Goal: Task Accomplishment & Management: Complete application form

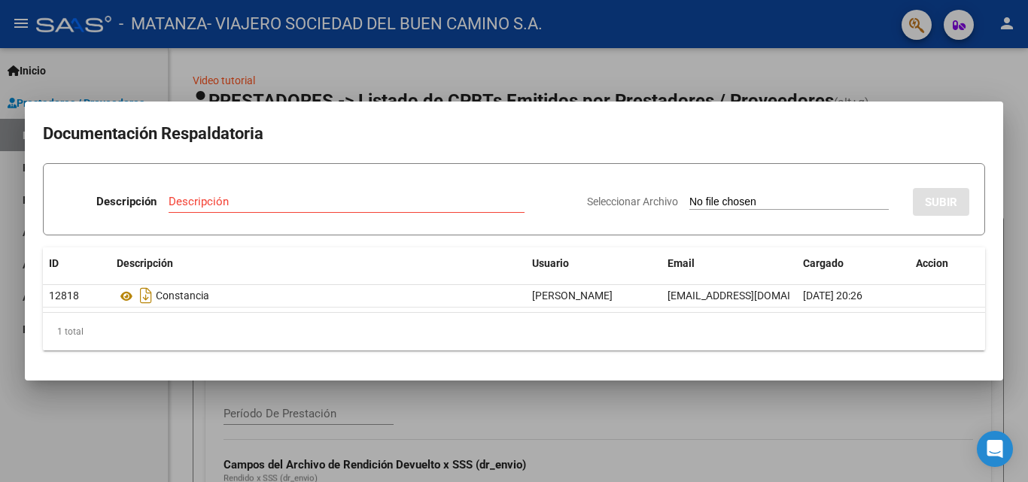
click at [88, 432] on div at bounding box center [514, 241] width 1028 height 482
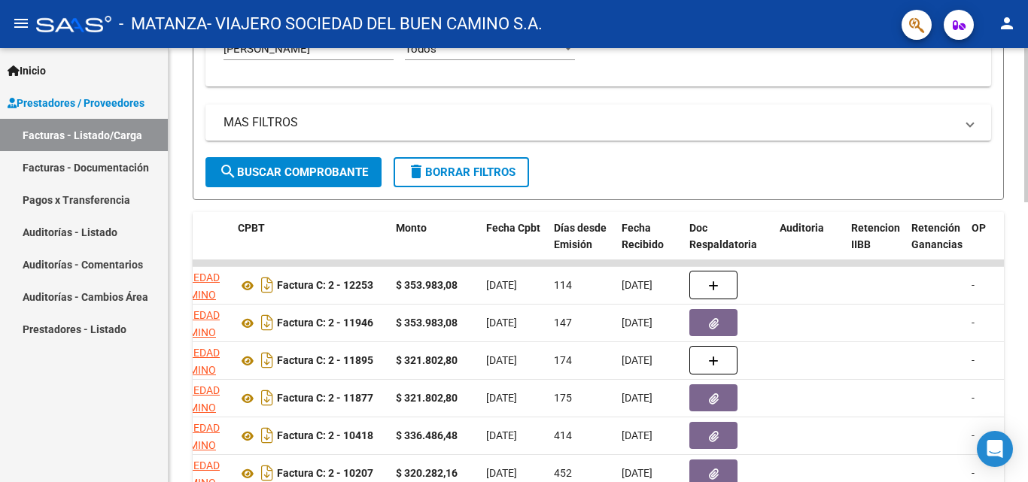
scroll to position [322, 0]
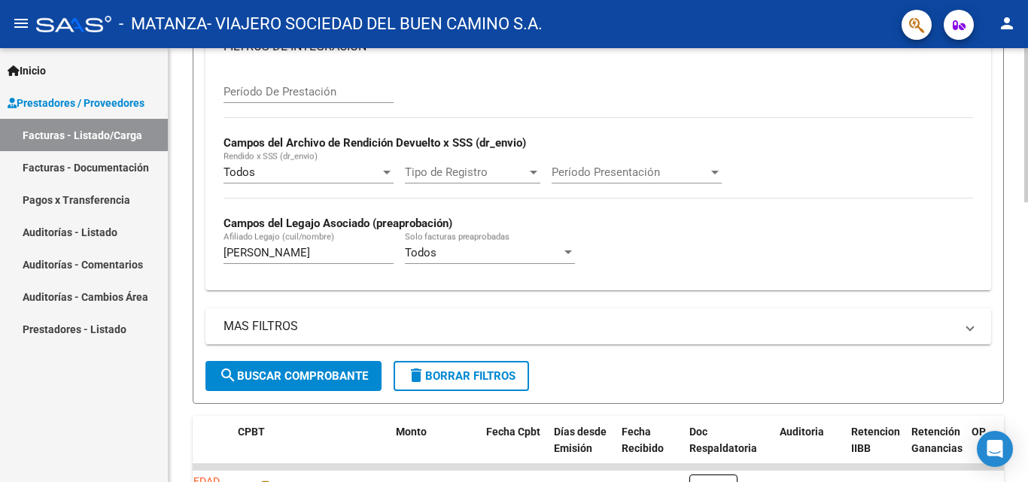
click at [1023, 202] on div "Video tutorial PRESTADORES -> Listado de CPBTs Emitidos por Prestadores / Prove…" at bounding box center [600, 332] width 863 height 1212
click at [295, 254] on input "[PERSON_NAME]" at bounding box center [308, 253] width 170 height 14
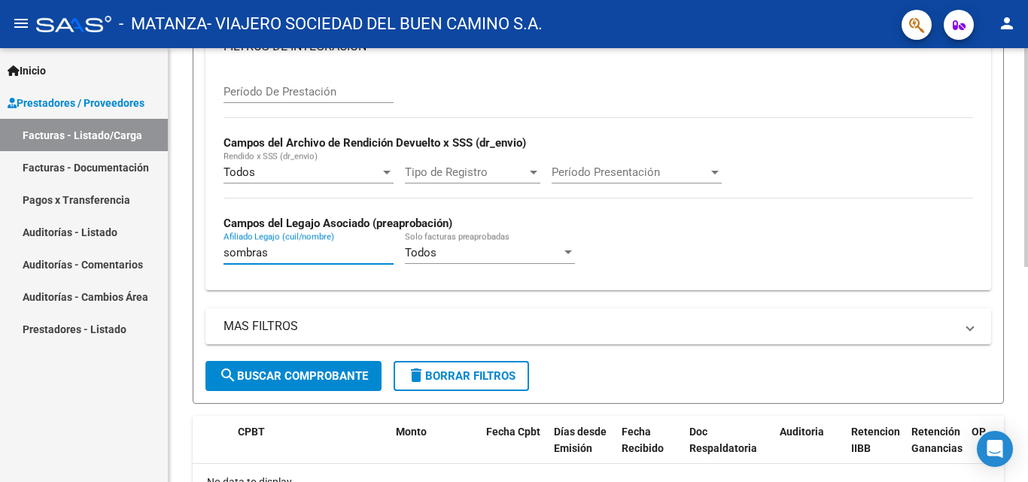
scroll to position [428, 0]
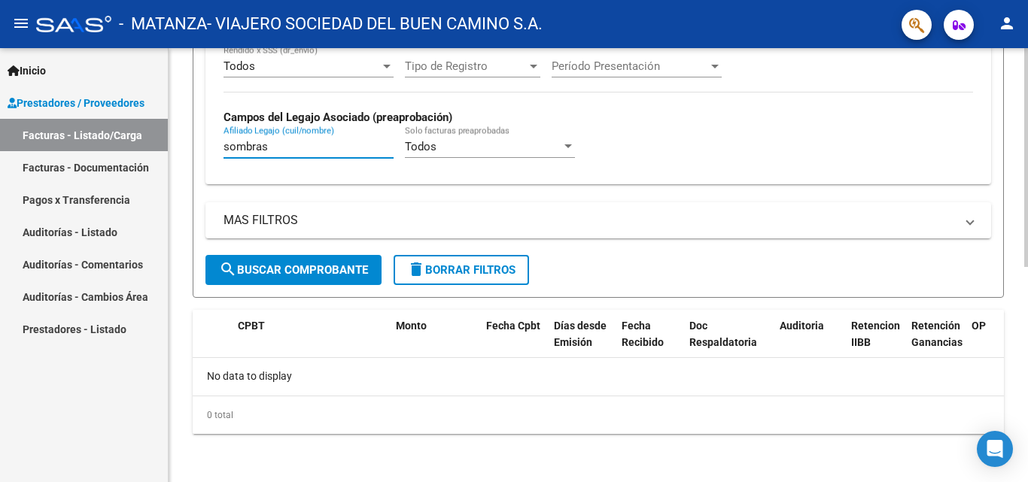
click at [1025, 386] on div at bounding box center [1026, 372] width 4 height 219
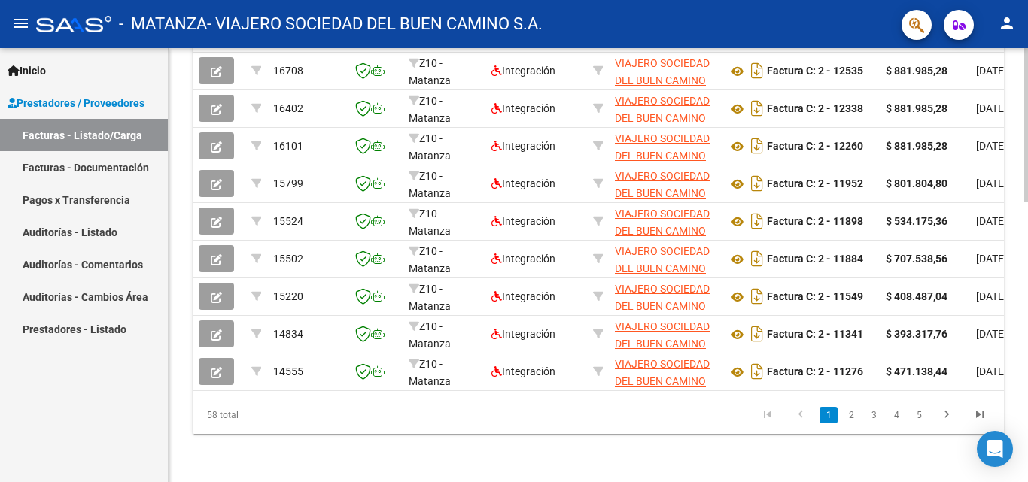
scroll to position [729, 0]
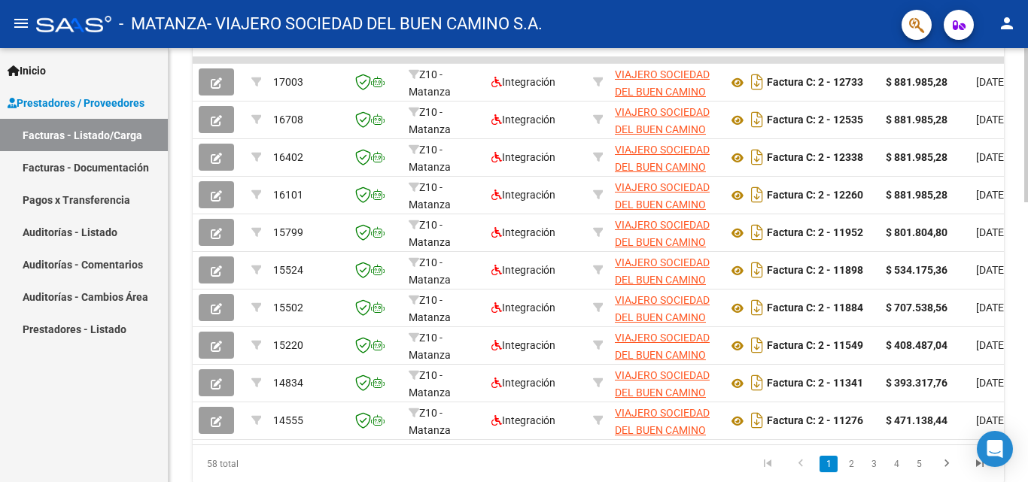
click at [1027, 331] on div at bounding box center [1026, 388] width 4 height 154
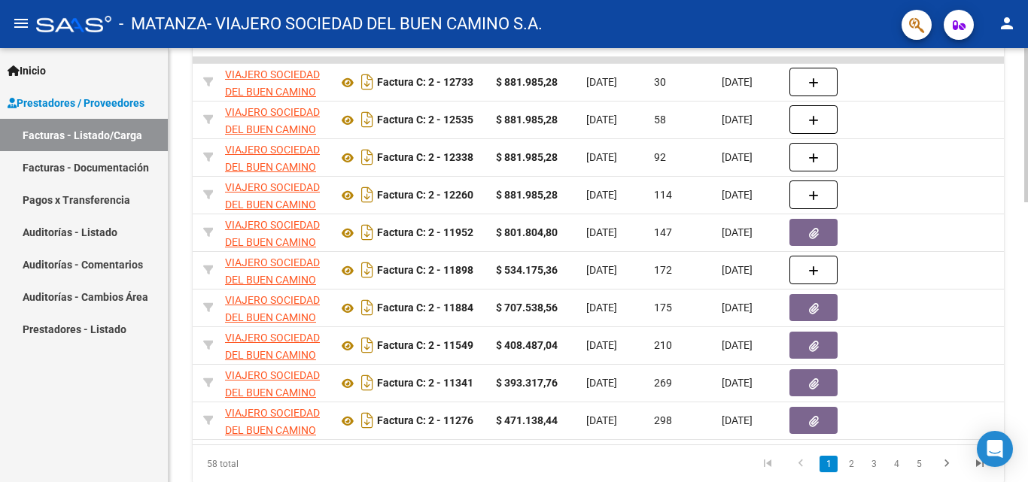
scroll to position [0, 581]
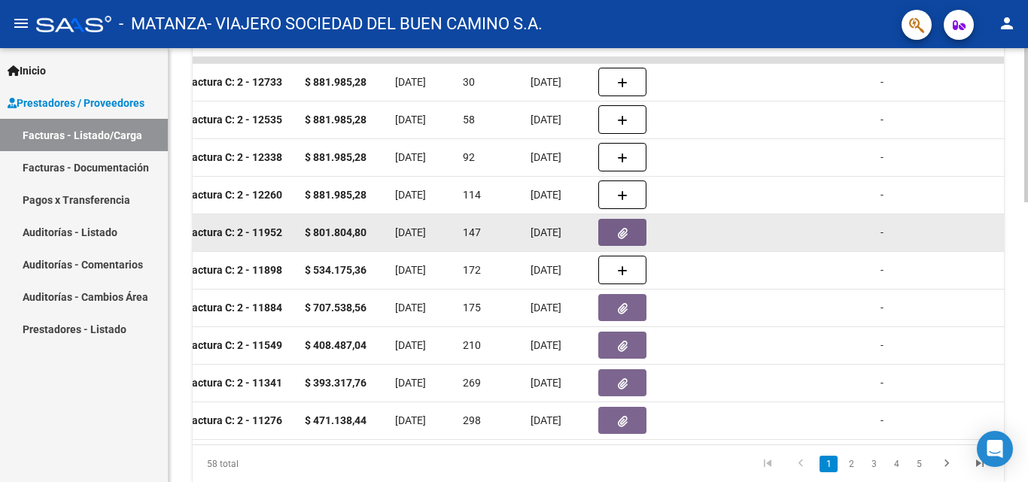
type input "sombra"
click at [604, 238] on button "button" at bounding box center [622, 232] width 48 height 27
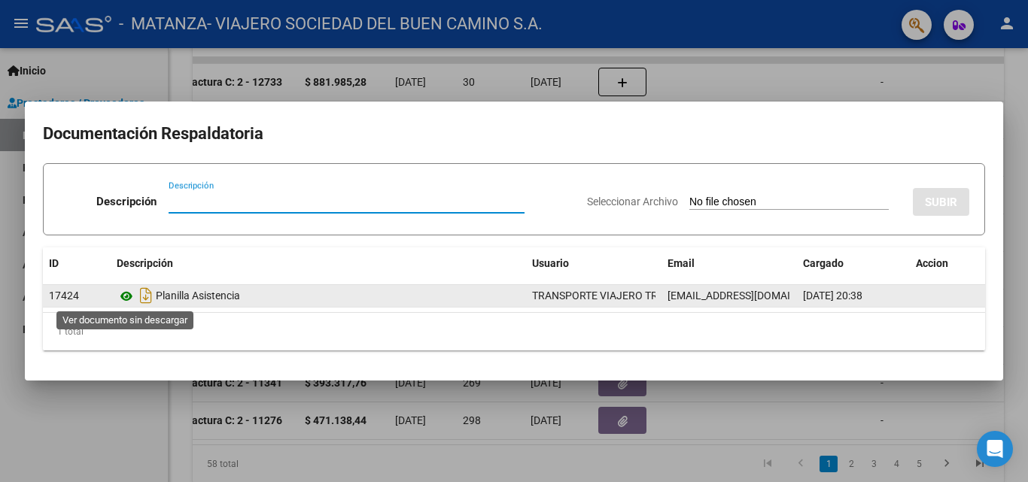
click at [126, 296] on icon at bounding box center [127, 296] width 20 height 18
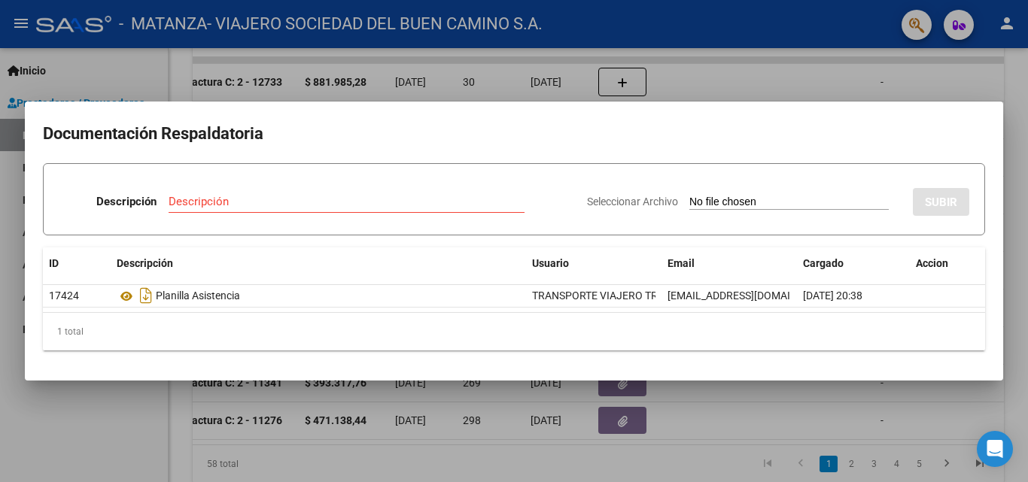
click at [91, 424] on div at bounding box center [514, 241] width 1028 height 482
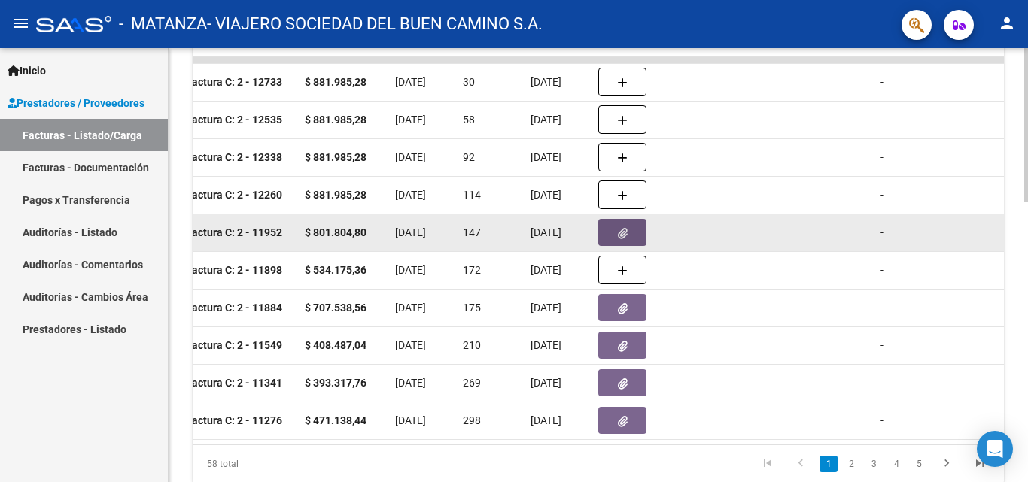
click at [606, 241] on button "button" at bounding box center [622, 232] width 48 height 27
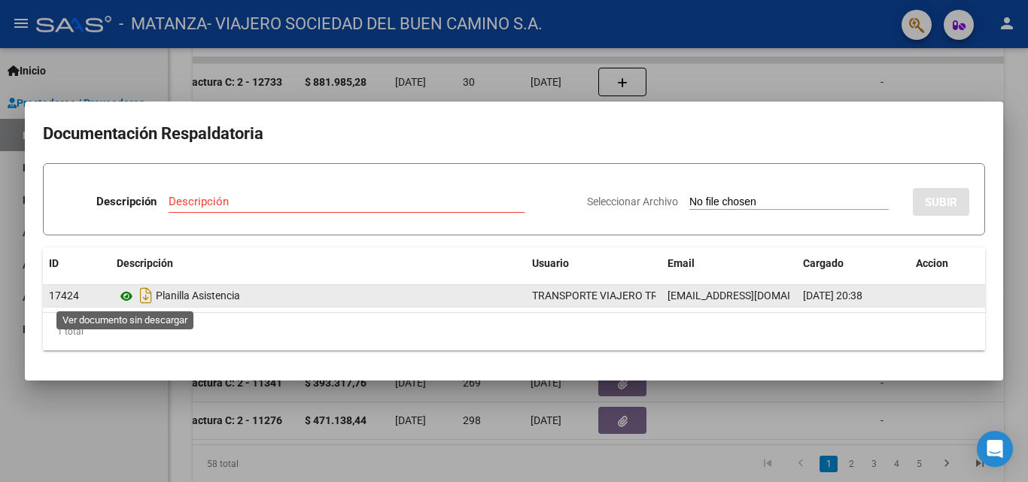
click at [120, 296] on icon at bounding box center [127, 296] width 20 height 18
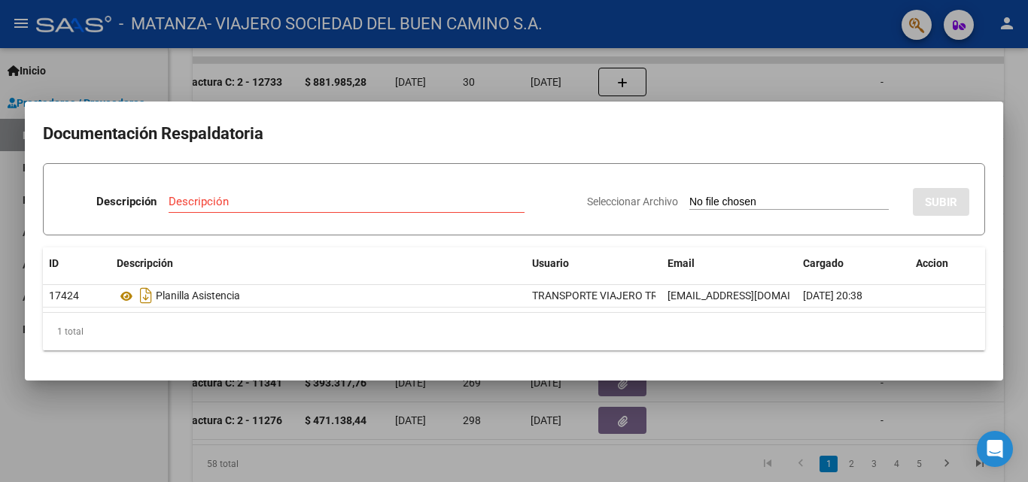
click at [102, 424] on div at bounding box center [514, 241] width 1028 height 482
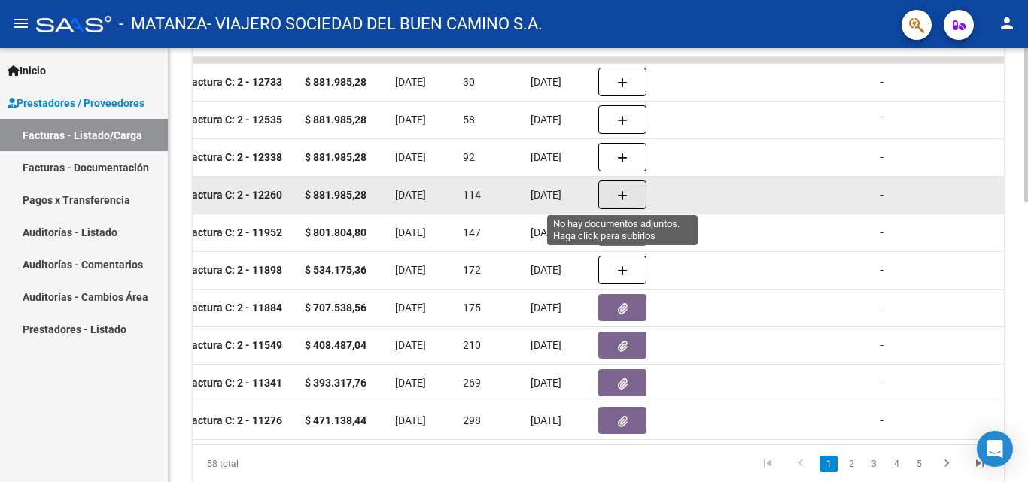
click at [627, 201] on button "button" at bounding box center [622, 195] width 48 height 29
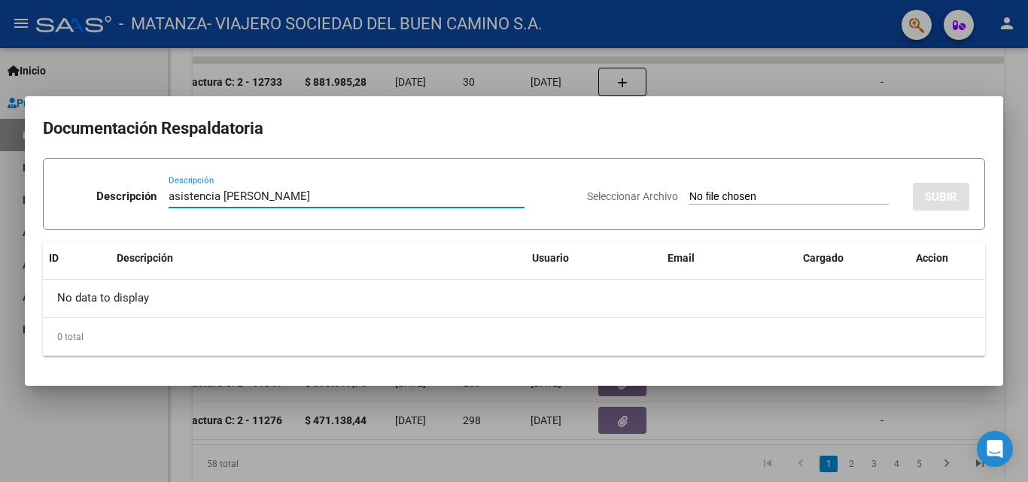
type input "asistencia [PERSON_NAME]"
click at [699, 199] on input "Seleccionar Archivo" at bounding box center [788, 197] width 199 height 14
type input "C:\fakepath\Sombra-mayo.pdf"
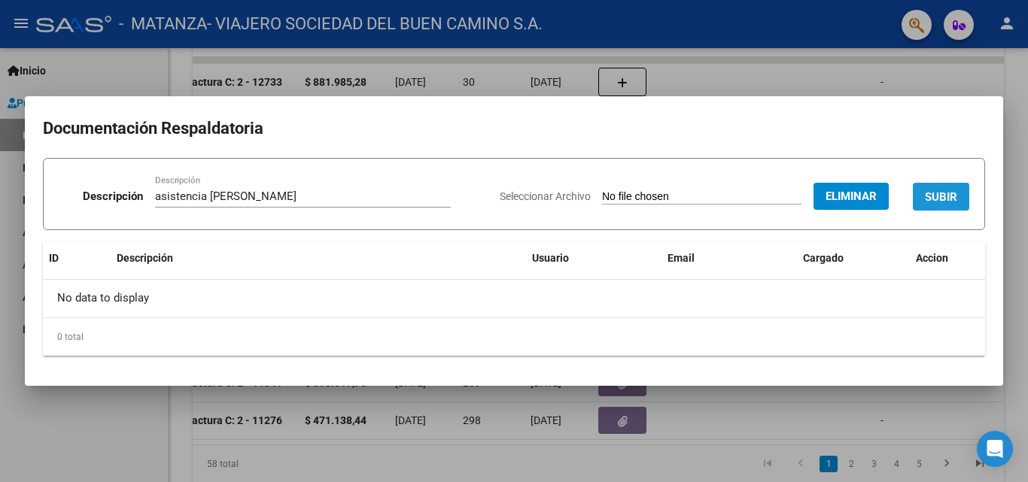
click at [946, 192] on span "SUBIR" at bounding box center [941, 197] width 32 height 14
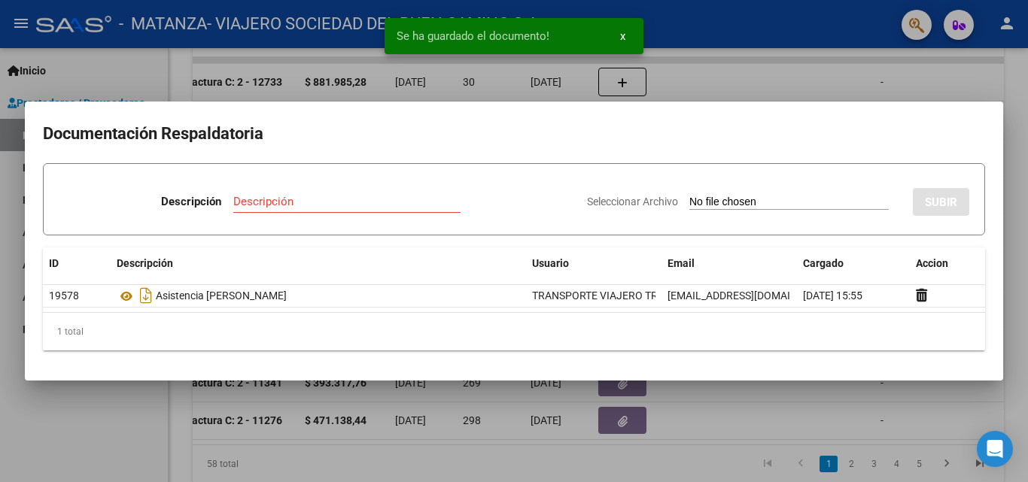
click at [852, 71] on div at bounding box center [514, 241] width 1028 height 482
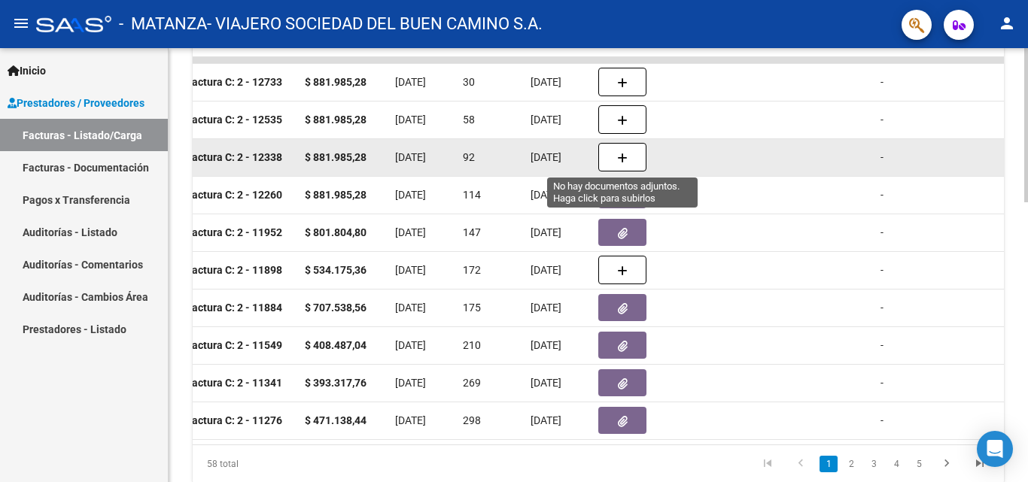
click at [623, 159] on icon "button" at bounding box center [622, 158] width 11 height 11
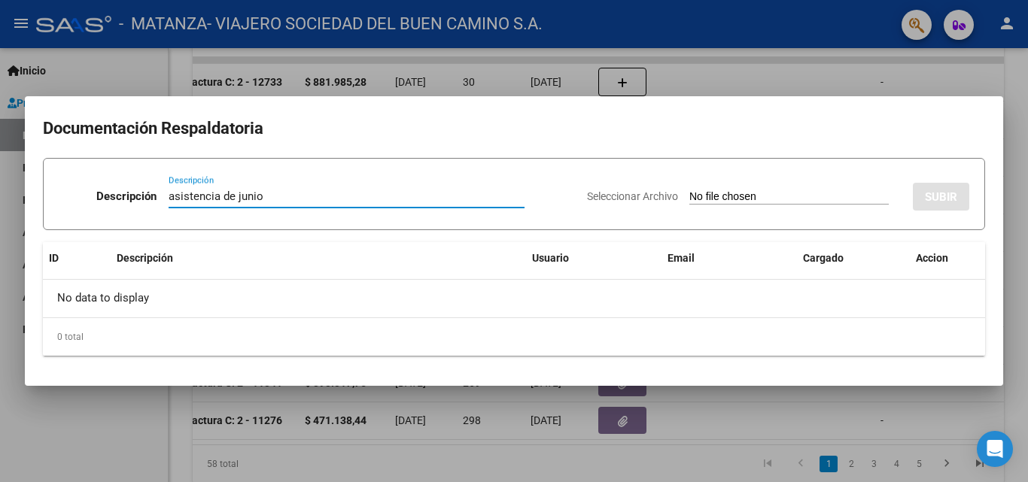
type input "asistencia de junio"
click at [746, 193] on input "Seleccionar Archivo" at bounding box center [788, 197] width 199 height 14
type input "C:\fakepath\Sombra-junio.pdf"
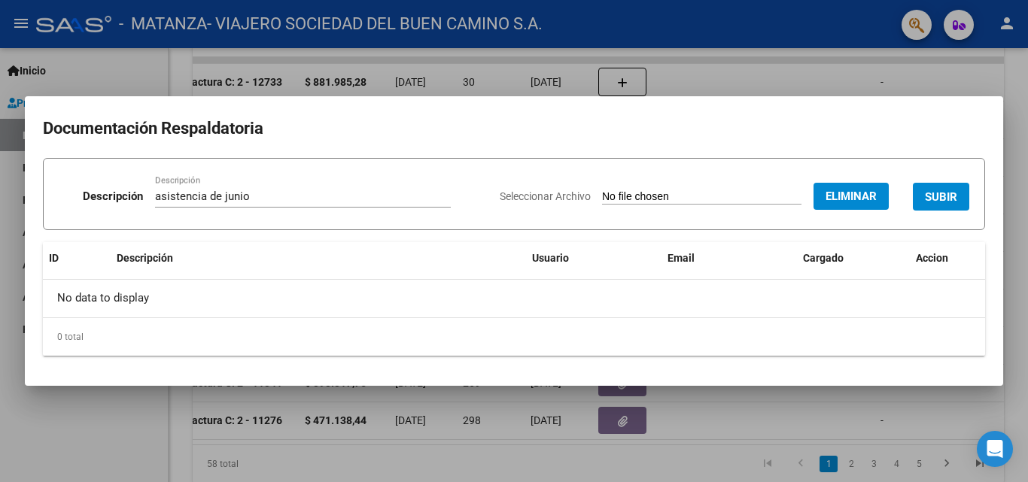
click at [944, 196] on span "SUBIR" at bounding box center [941, 197] width 32 height 14
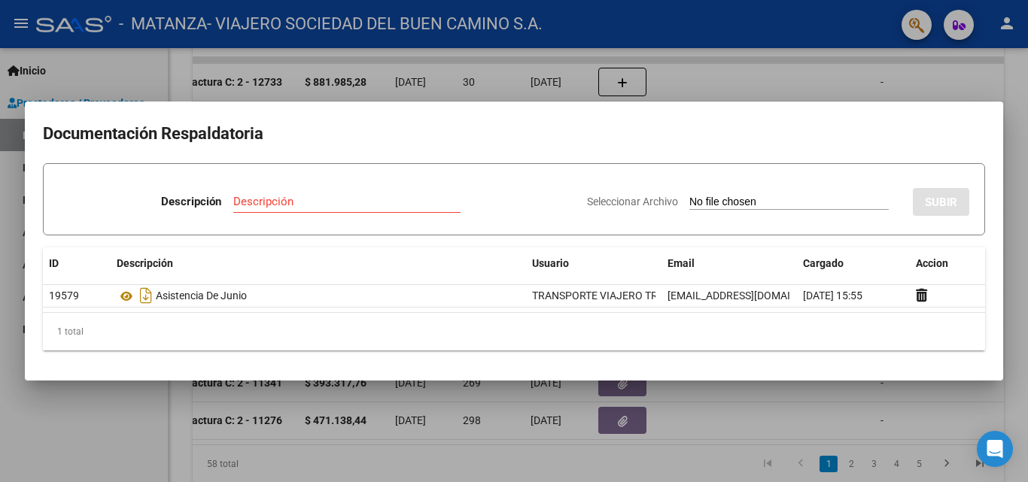
click at [579, 431] on div at bounding box center [514, 241] width 1028 height 482
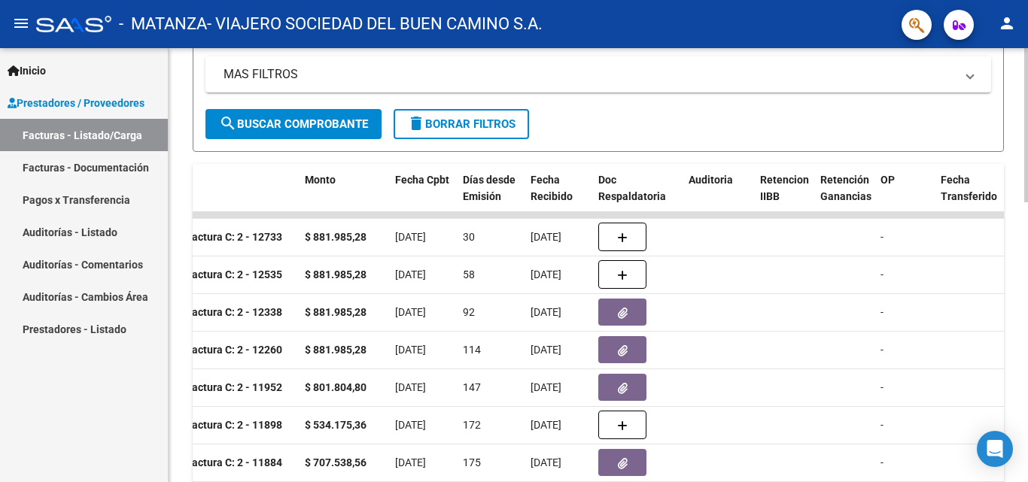
scroll to position [354, 0]
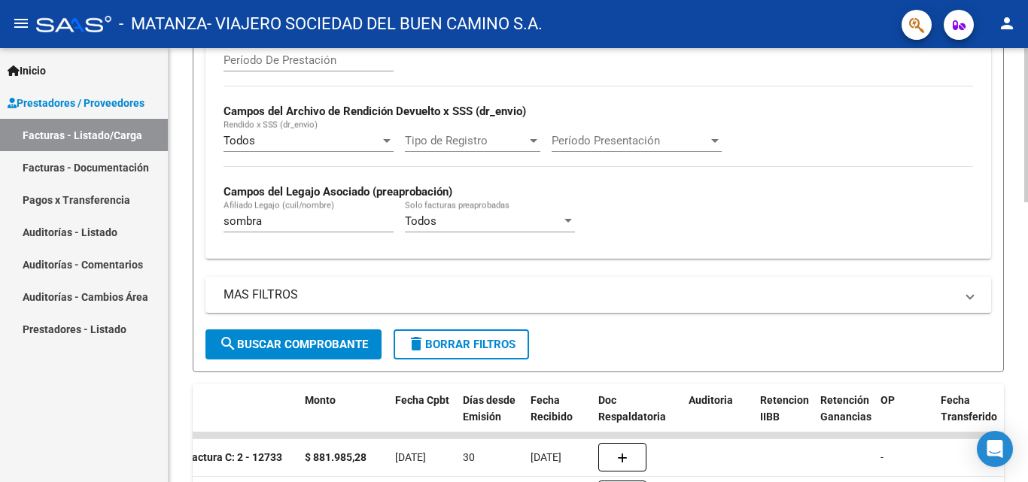
click at [1025, 229] on div at bounding box center [1026, 252] width 4 height 154
click at [292, 218] on input "sombra" at bounding box center [308, 221] width 170 height 14
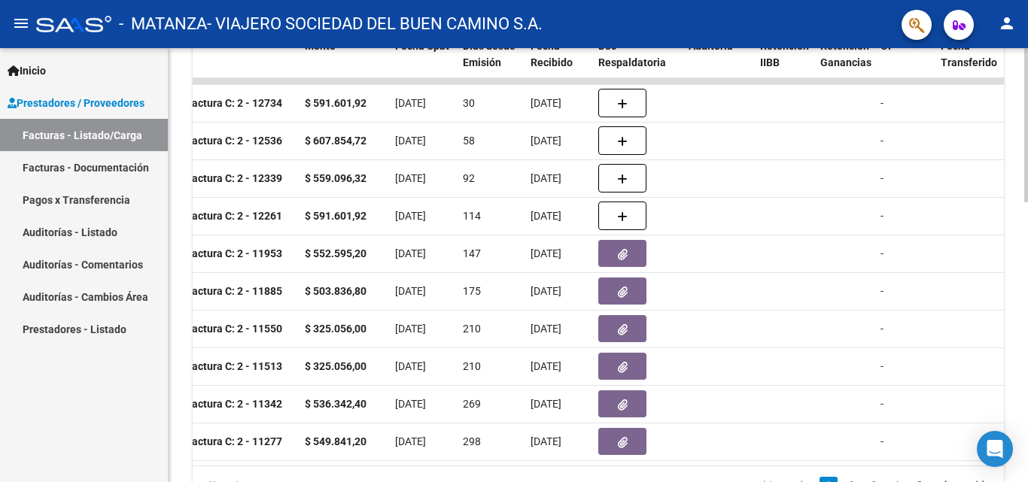
scroll to position [721, 0]
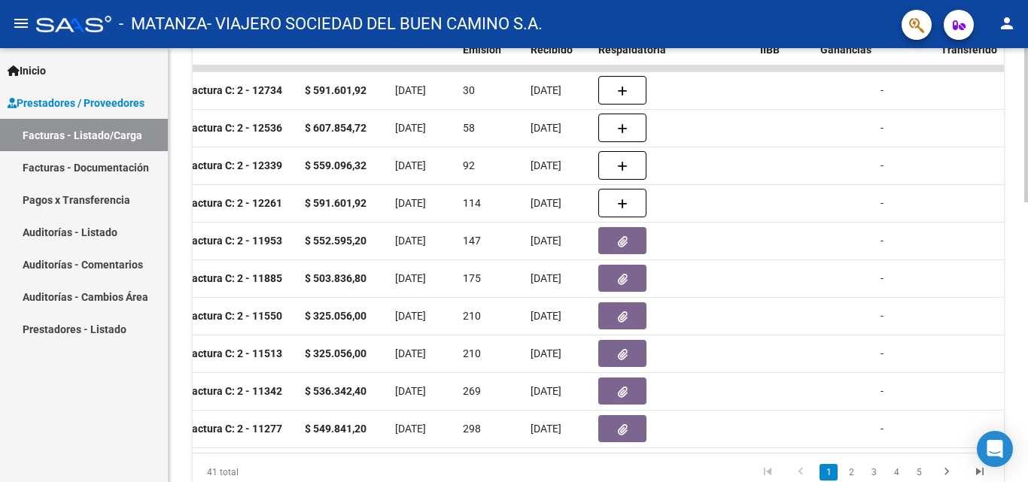
click at [1027, 369] on div at bounding box center [1026, 385] width 4 height 154
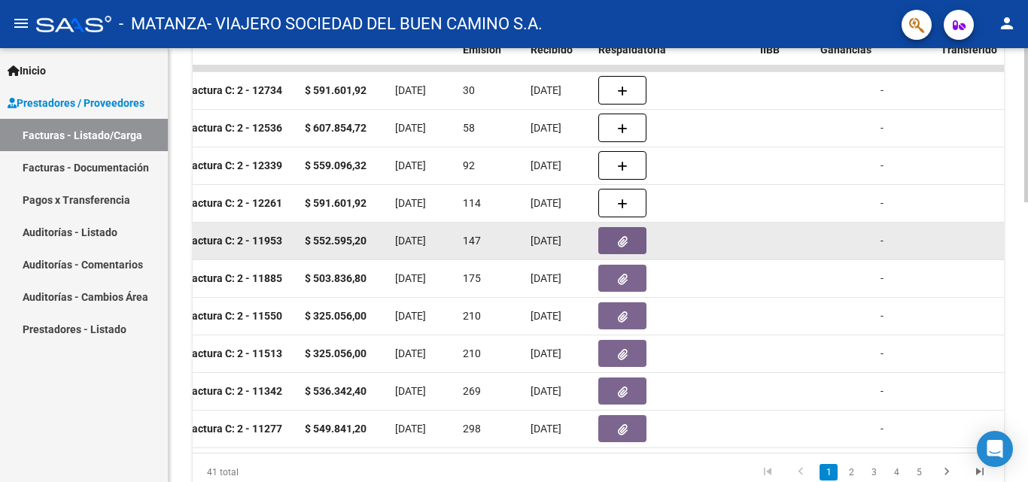
type input "suarez"
click at [605, 251] on button "button" at bounding box center [622, 240] width 48 height 27
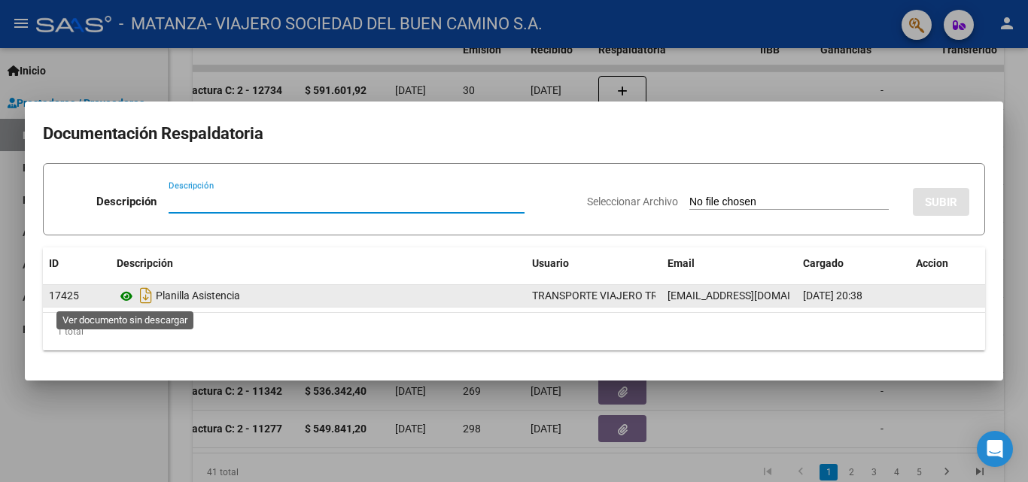
click at [130, 295] on icon at bounding box center [127, 296] width 20 height 18
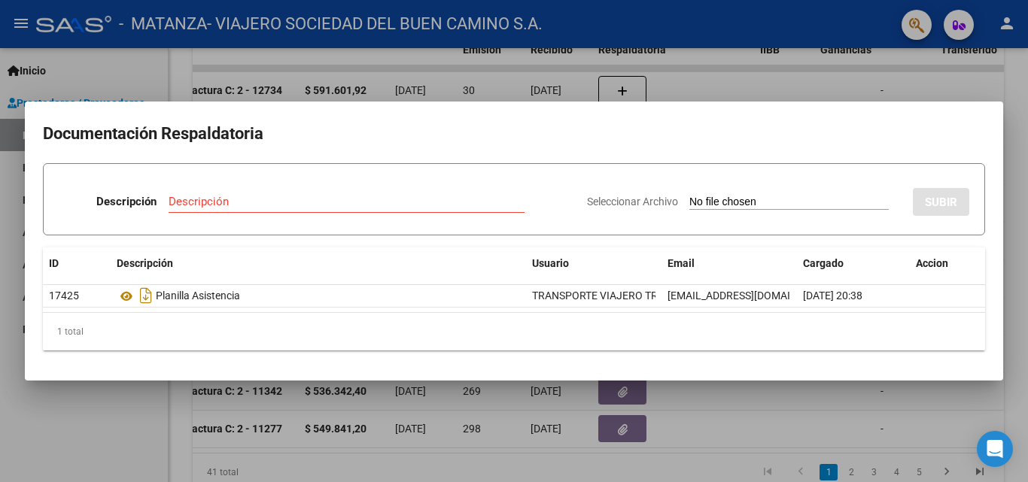
click at [141, 417] on div at bounding box center [514, 241] width 1028 height 482
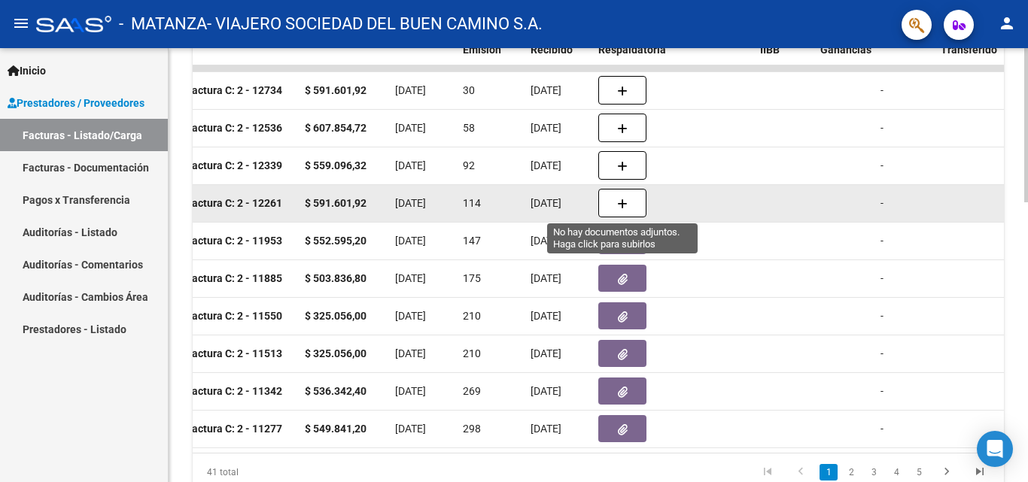
click at [616, 206] on button "button" at bounding box center [622, 203] width 48 height 29
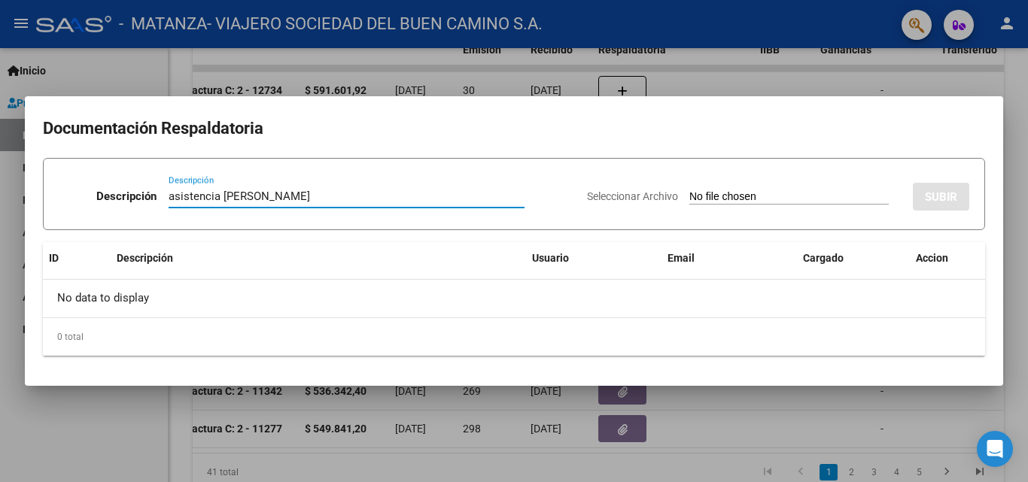
type input "asistencia [PERSON_NAME]"
click at [740, 196] on input "Seleccionar Archivo" at bounding box center [788, 197] width 199 height 14
type input "C:\fakepath\[PERSON_NAME].pdf"
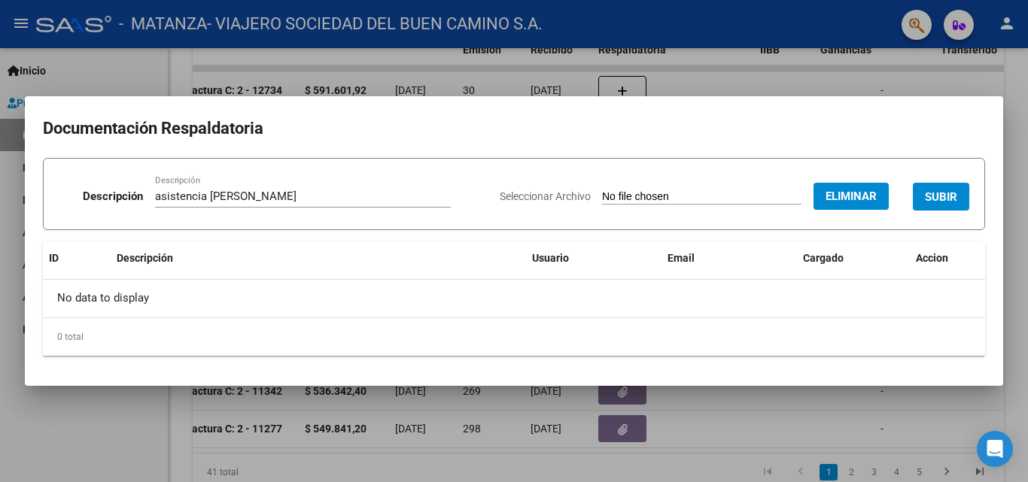
click at [940, 196] on span "SUBIR" at bounding box center [941, 197] width 32 height 14
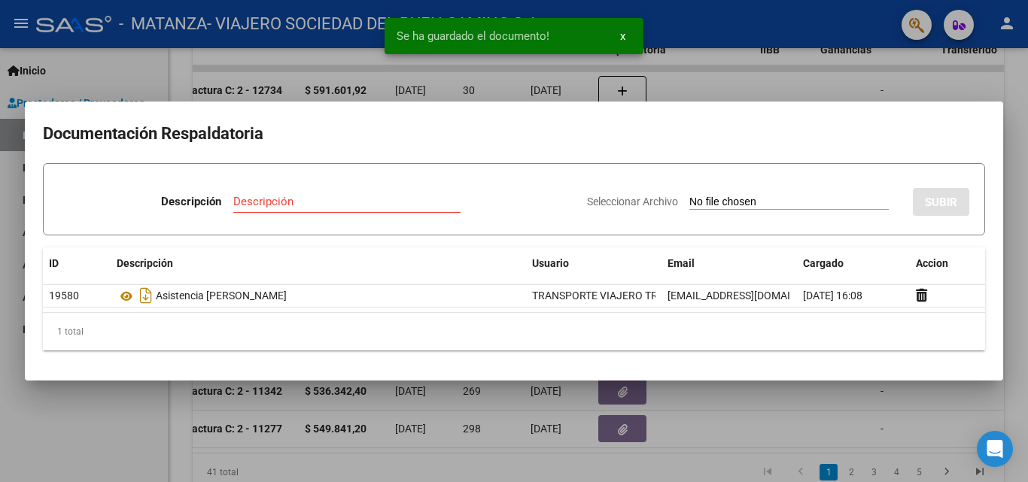
click at [795, 80] on div at bounding box center [514, 241] width 1028 height 482
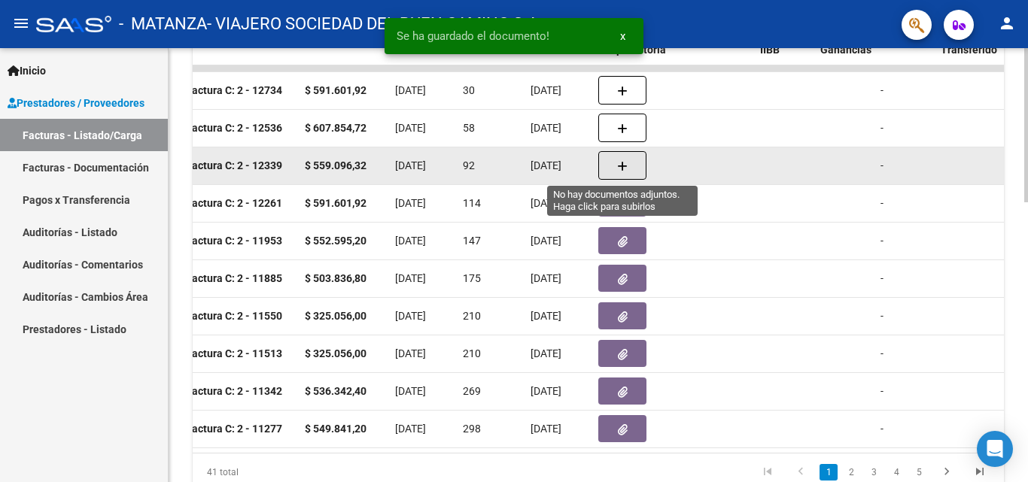
click at [631, 166] on button "button" at bounding box center [622, 165] width 48 height 29
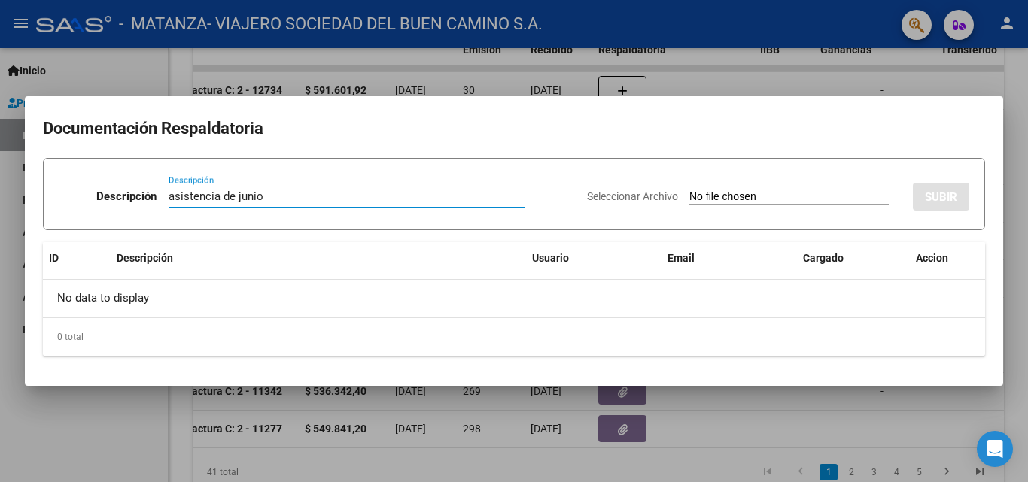
type input "asistencia de junio"
click at [723, 199] on input "Seleccionar Archivo" at bounding box center [788, 197] width 199 height 14
type input "C:\fakepath\[PERSON_NAME].pdf"
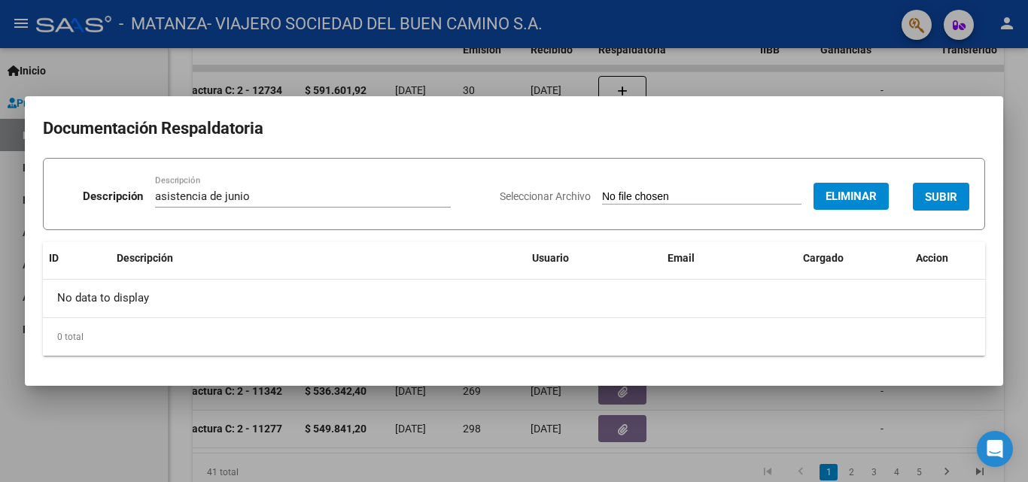
click at [943, 193] on span "SUBIR" at bounding box center [941, 197] width 32 height 14
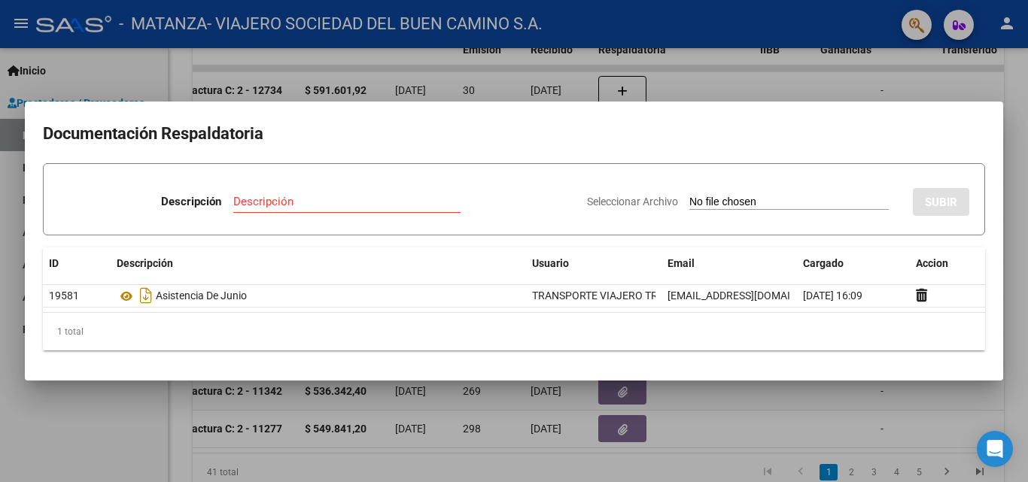
click at [846, 429] on div at bounding box center [514, 241] width 1028 height 482
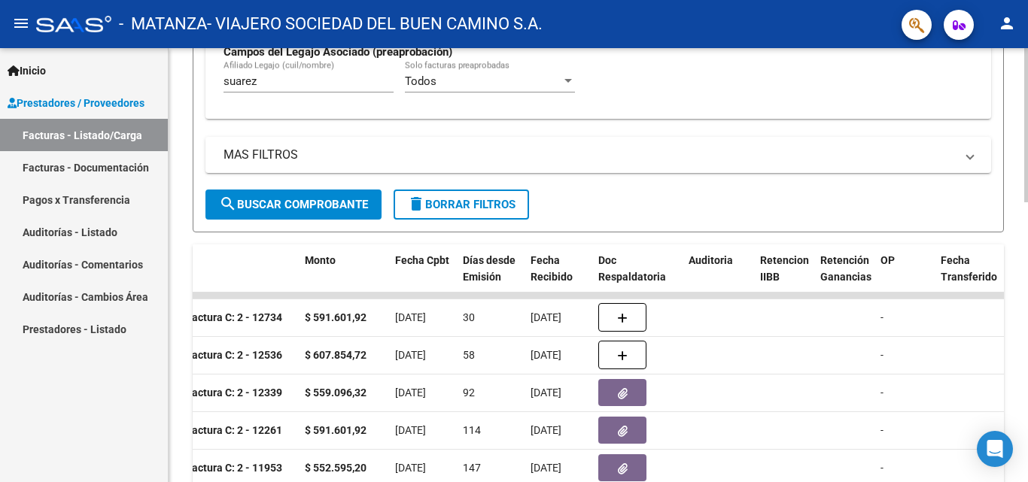
click at [1026, 260] on div at bounding box center [1026, 303] width 4 height 154
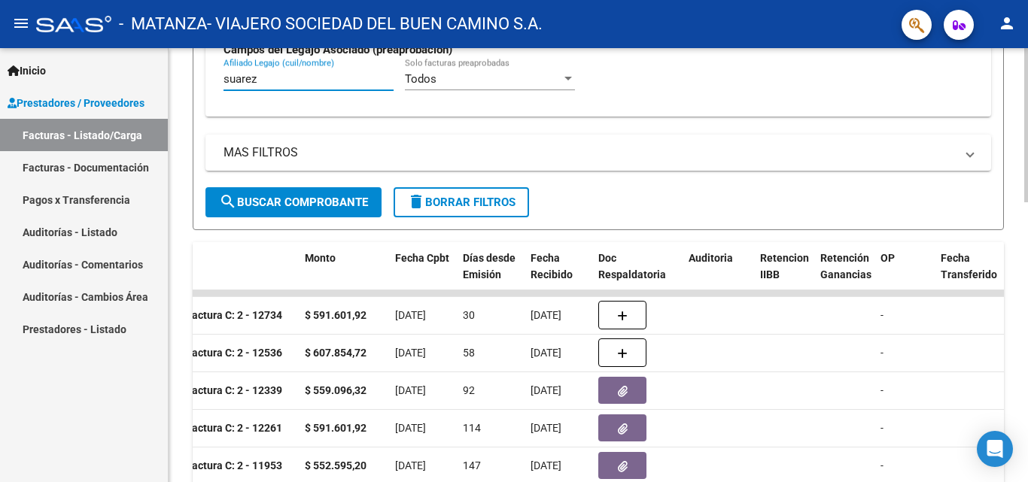
click at [305, 75] on input "suarez" at bounding box center [308, 79] width 170 height 14
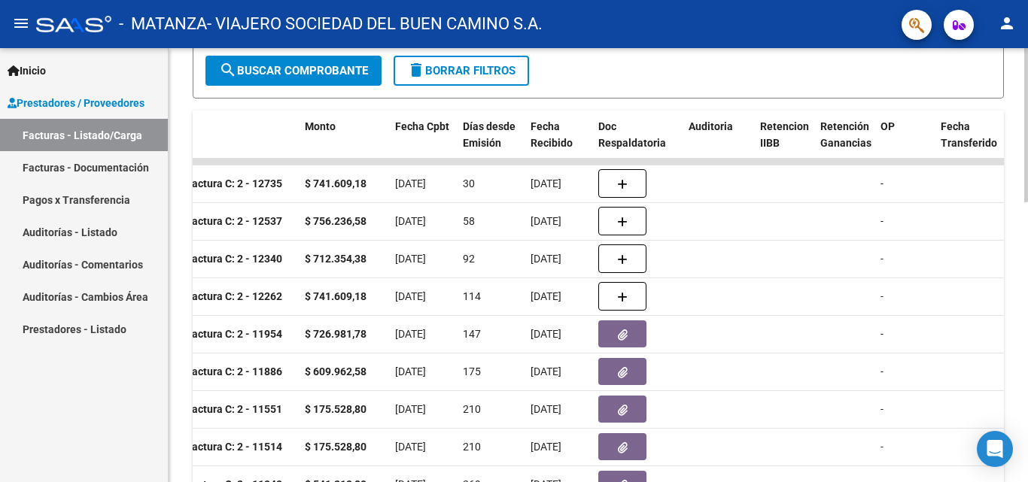
scroll to position [710, 0]
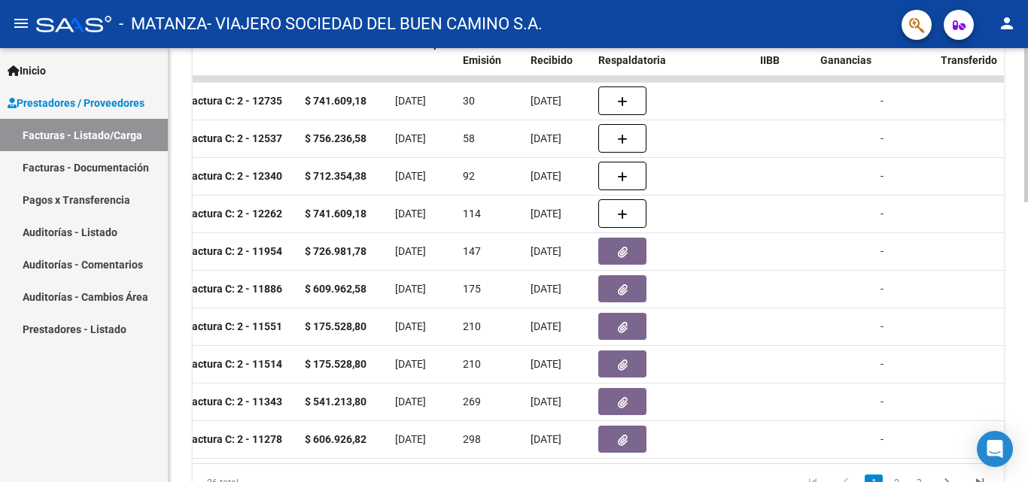
click at [1027, 329] on div at bounding box center [1026, 381] width 4 height 154
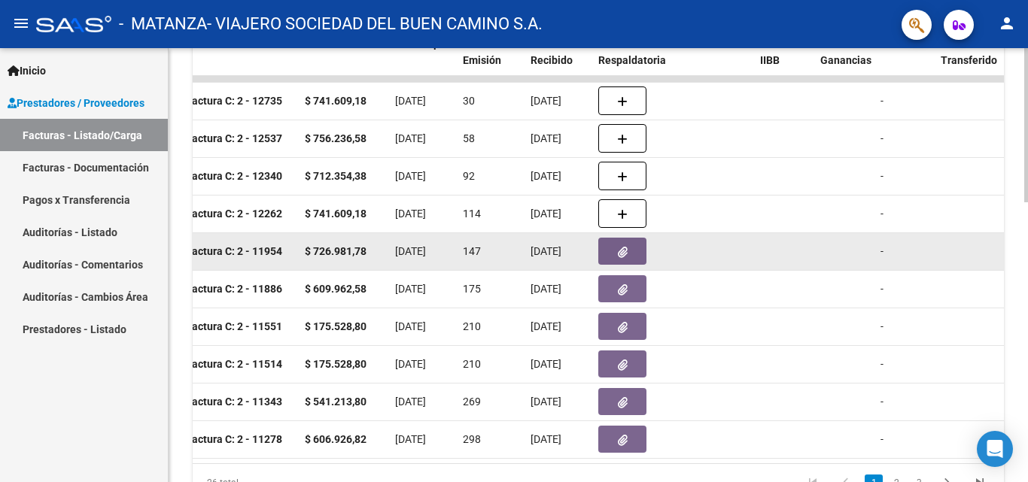
type input "[PERSON_NAME]"
click at [604, 258] on button "button" at bounding box center [622, 251] width 48 height 27
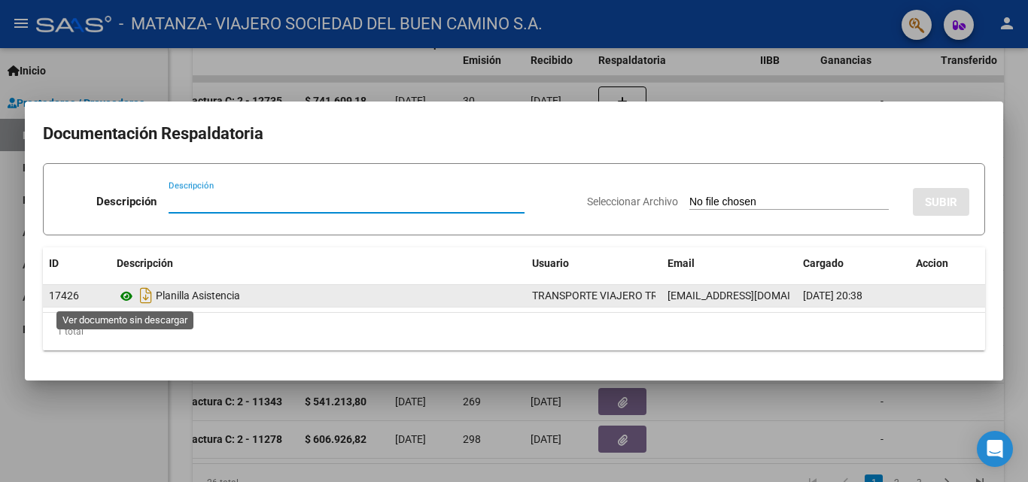
click at [126, 299] on icon at bounding box center [127, 296] width 20 height 18
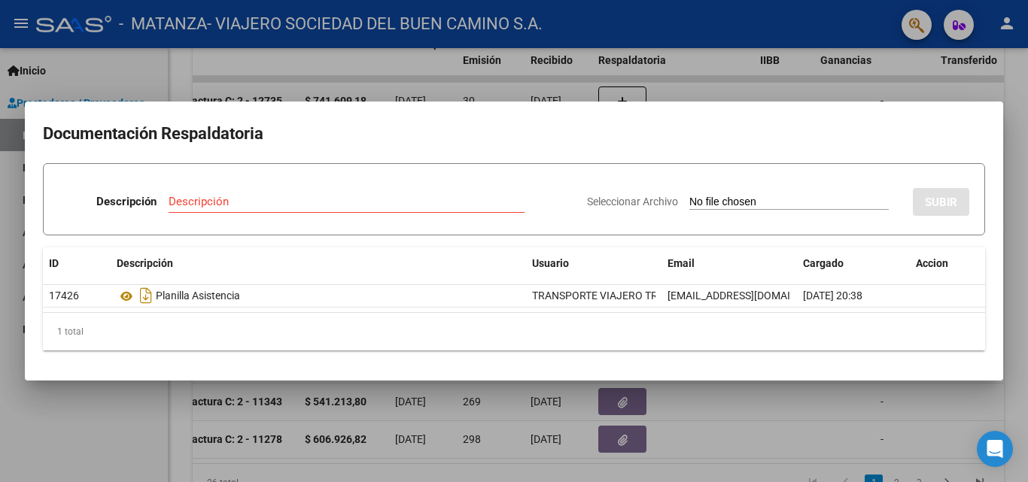
click at [176, 65] on div at bounding box center [514, 241] width 1028 height 482
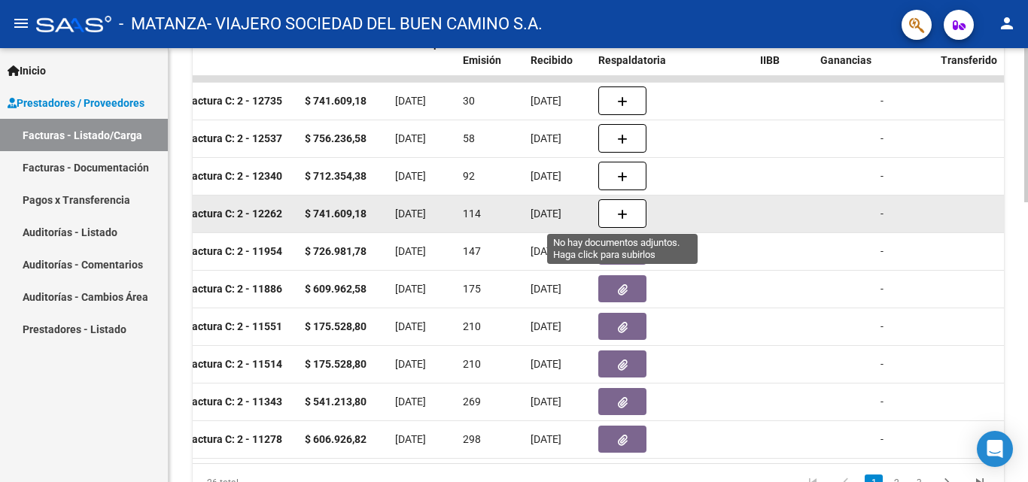
click at [619, 217] on icon "button" at bounding box center [622, 214] width 11 height 11
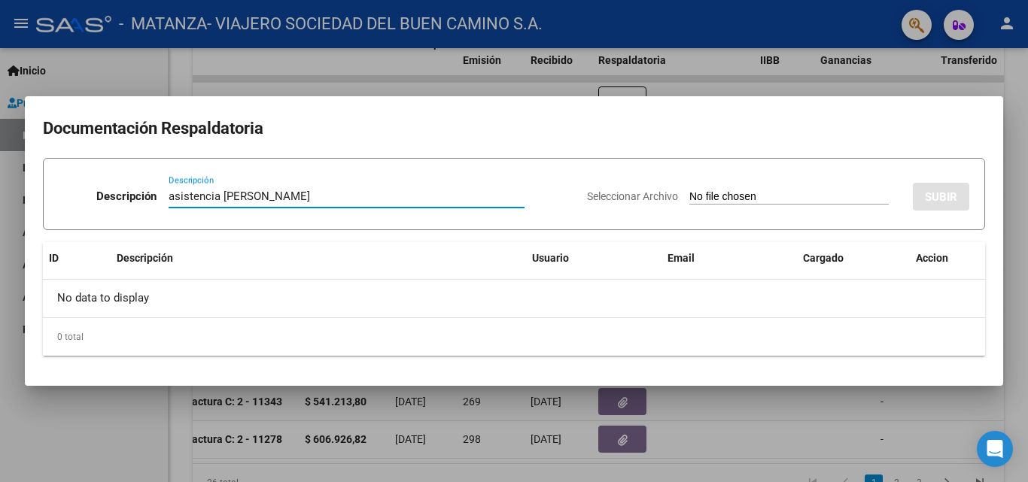
type input "asistencia [PERSON_NAME]"
click at [689, 198] on input "Seleccionar Archivo" at bounding box center [788, 197] width 199 height 14
type input "C:\fakepath\[PERSON_NAME].pdf"
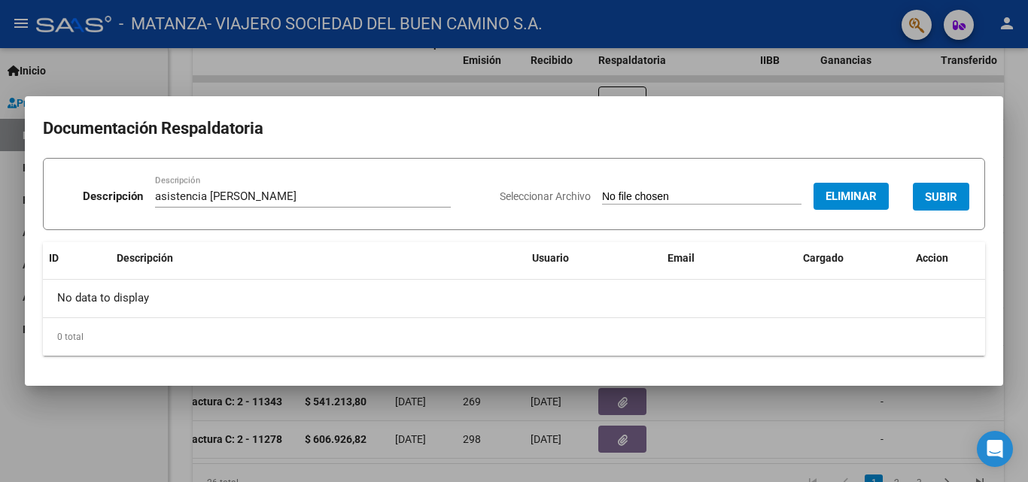
click at [931, 193] on span "SUBIR" at bounding box center [941, 197] width 32 height 14
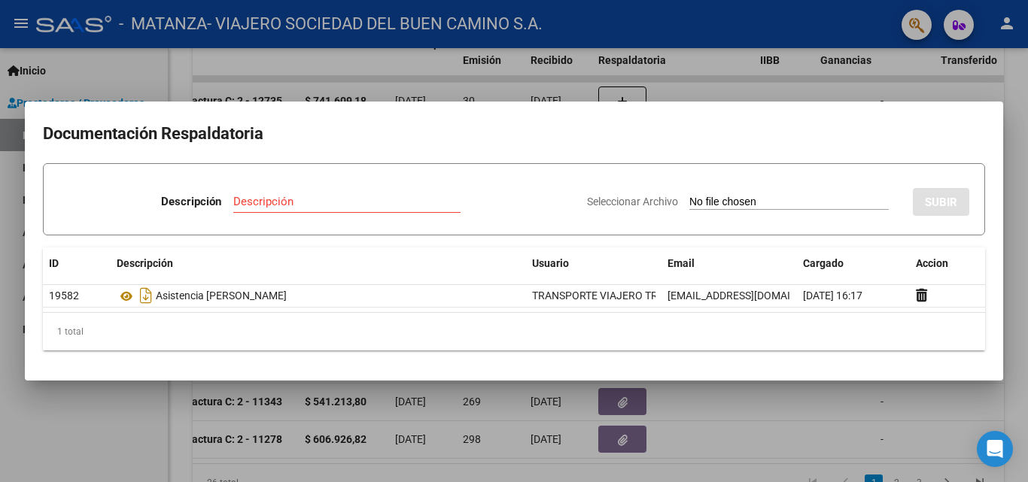
click at [96, 450] on div at bounding box center [514, 241] width 1028 height 482
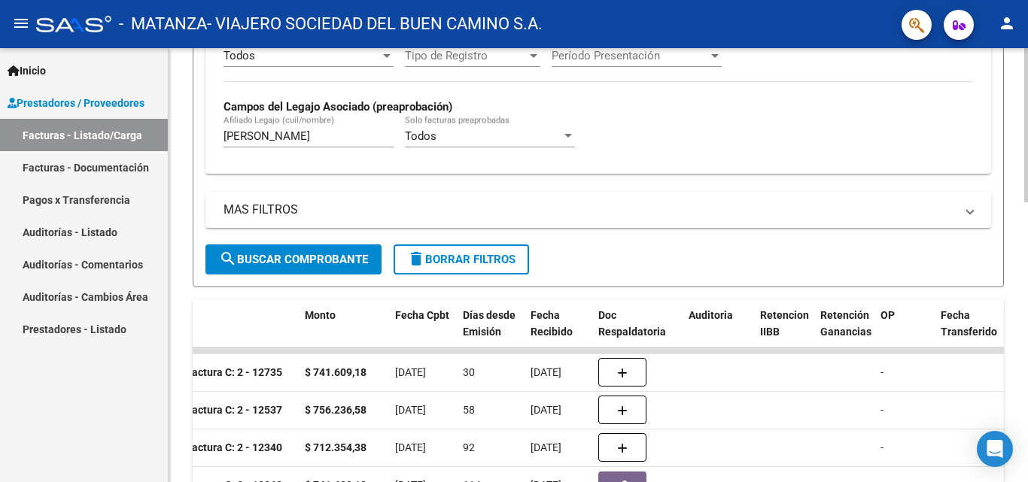
scroll to position [426, 0]
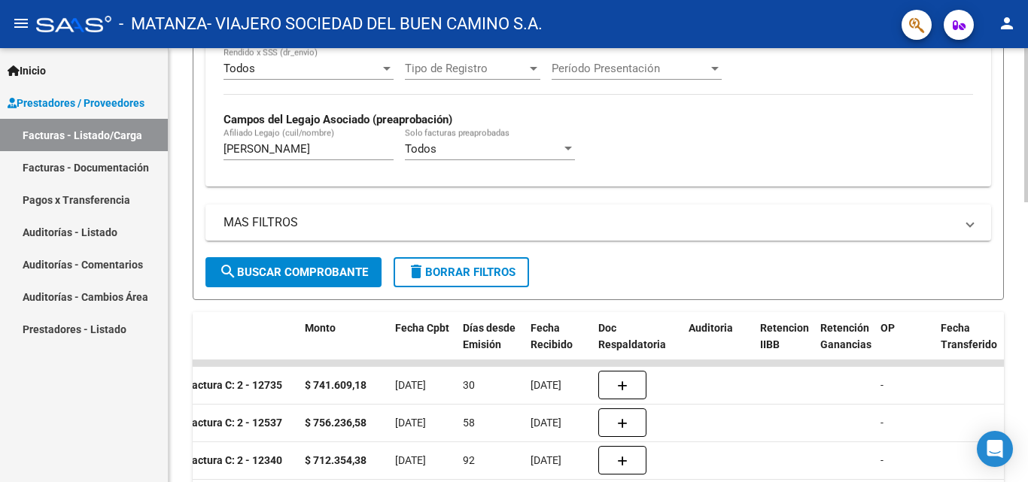
click at [1015, 283] on div "Video tutorial PRESTADORES -> Listado de CPBTs Emitidos por Prestadores / Prove…" at bounding box center [600, 228] width 863 height 1212
click at [268, 151] on input "[PERSON_NAME]" at bounding box center [308, 149] width 170 height 14
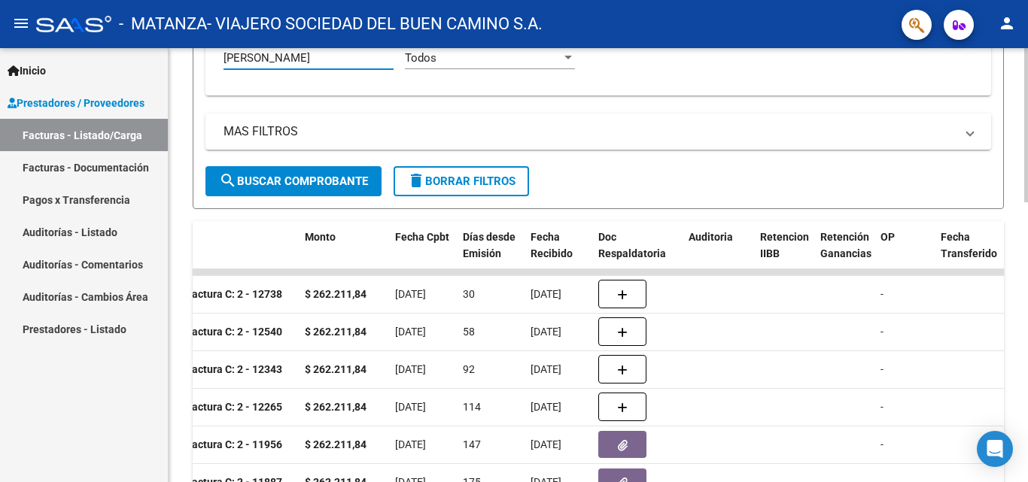
scroll to position [664, 0]
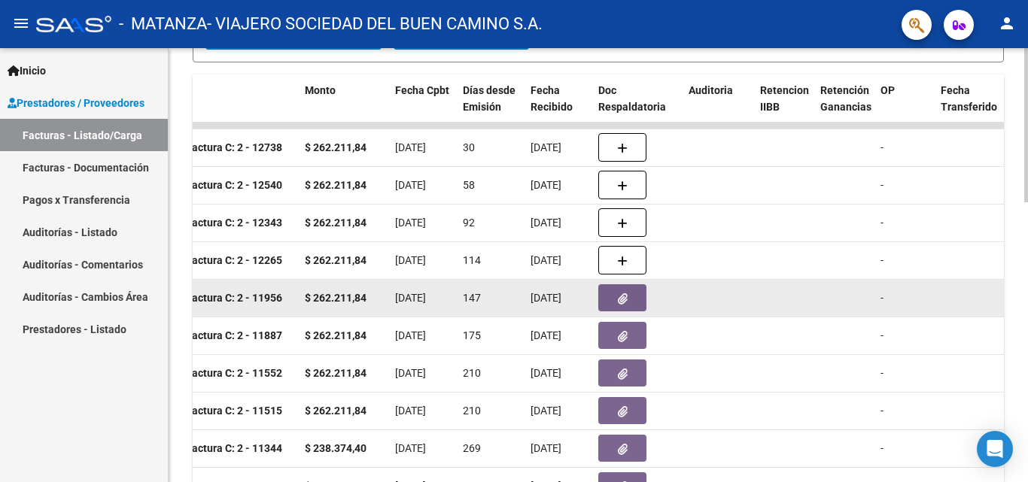
type input "[PERSON_NAME]"
click at [615, 297] on button "button" at bounding box center [622, 297] width 48 height 27
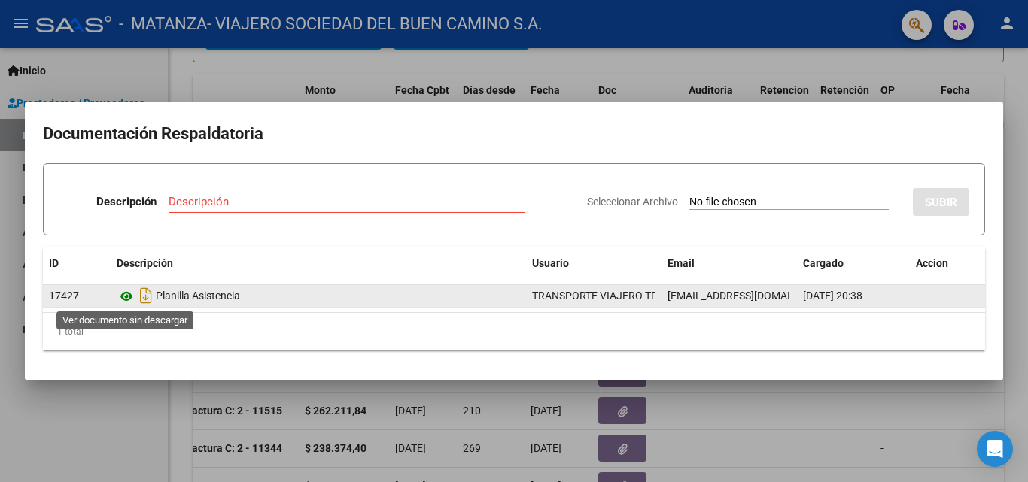
click at [123, 300] on icon at bounding box center [127, 296] width 20 height 18
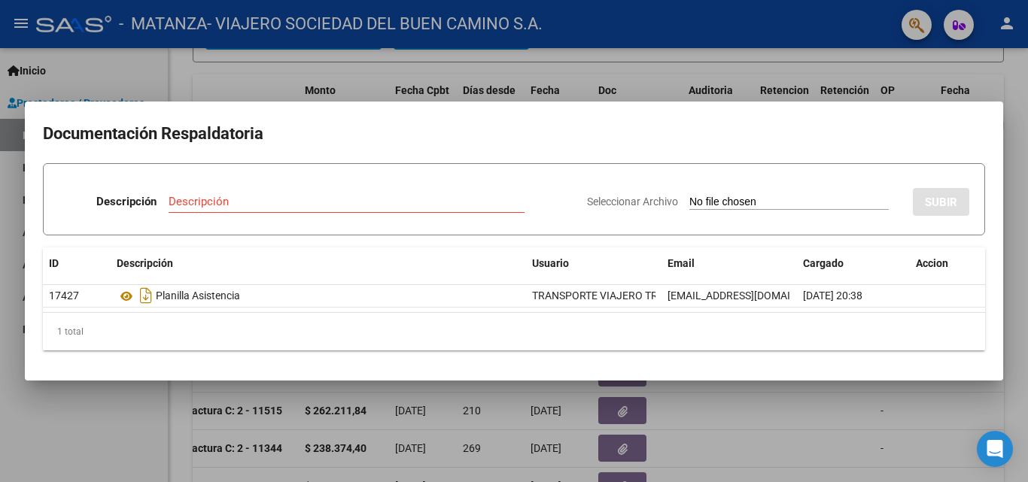
click at [235, 93] on div at bounding box center [514, 241] width 1028 height 482
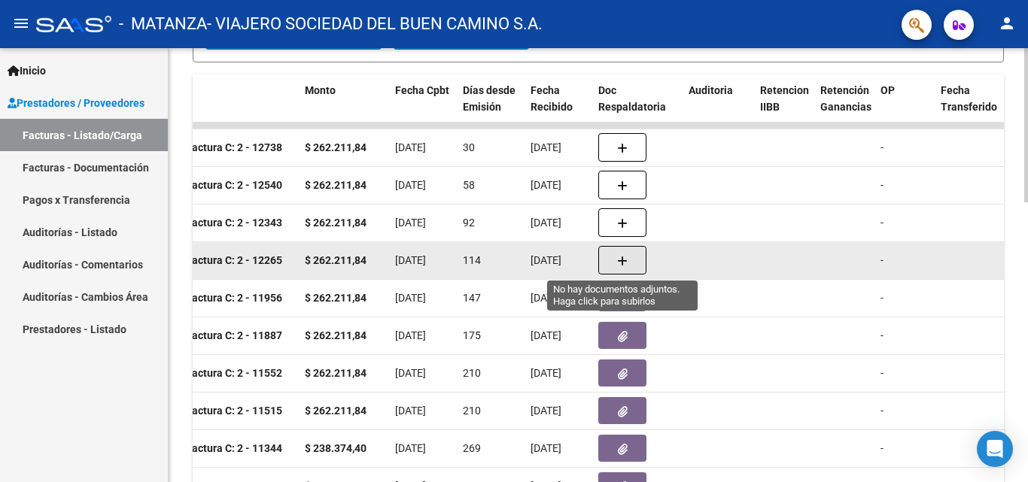
click at [634, 269] on button "button" at bounding box center [622, 260] width 48 height 29
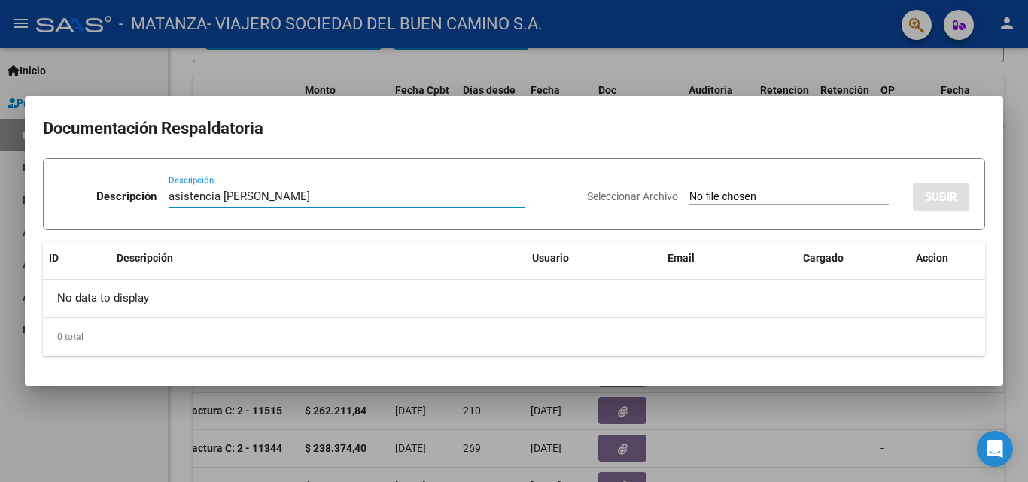
type input "asistencia [PERSON_NAME]"
click at [711, 193] on input "Seleccionar Archivo" at bounding box center [788, 197] width 199 height 14
type input "C:\fakepath\[PERSON_NAME].pdf"
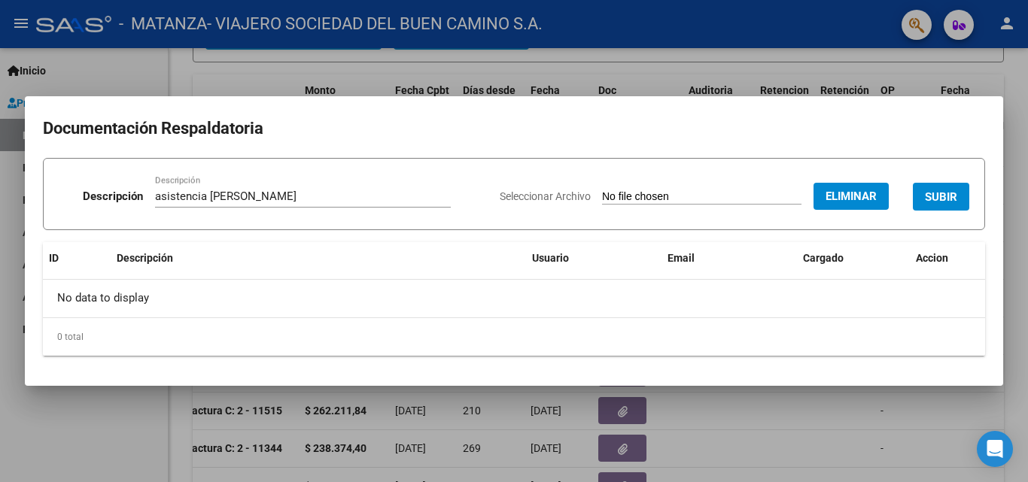
click at [924, 197] on button "SUBIR" at bounding box center [941, 197] width 56 height 28
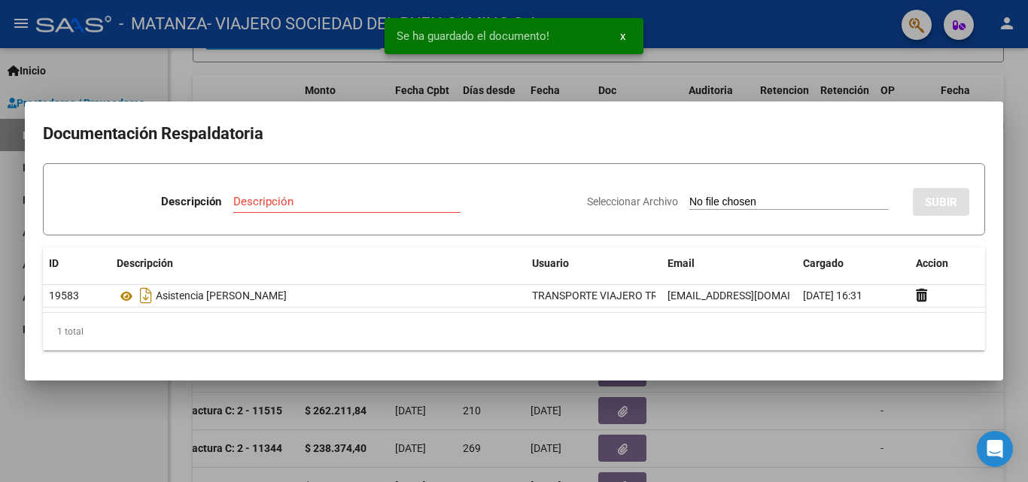
click at [1004, 178] on div at bounding box center [514, 241] width 1028 height 482
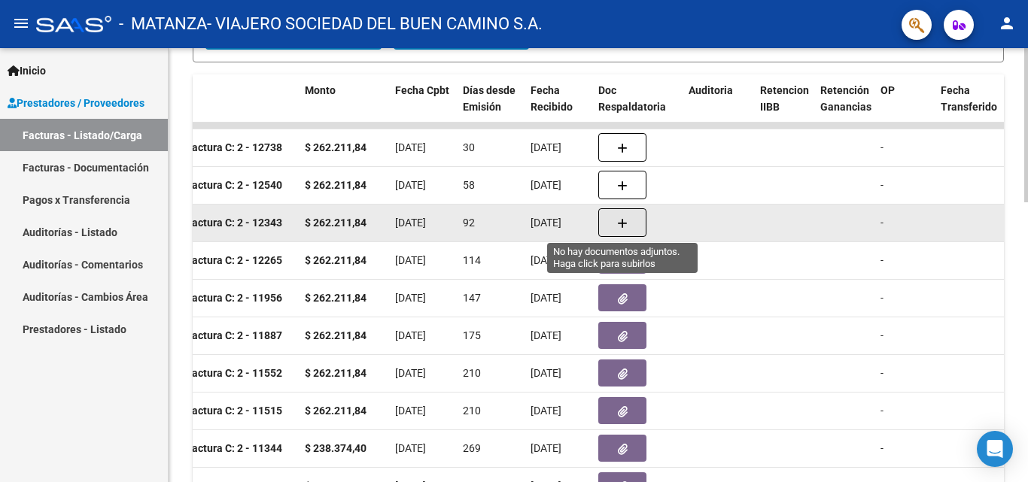
click at [621, 223] on icon "button" at bounding box center [622, 223] width 11 height 11
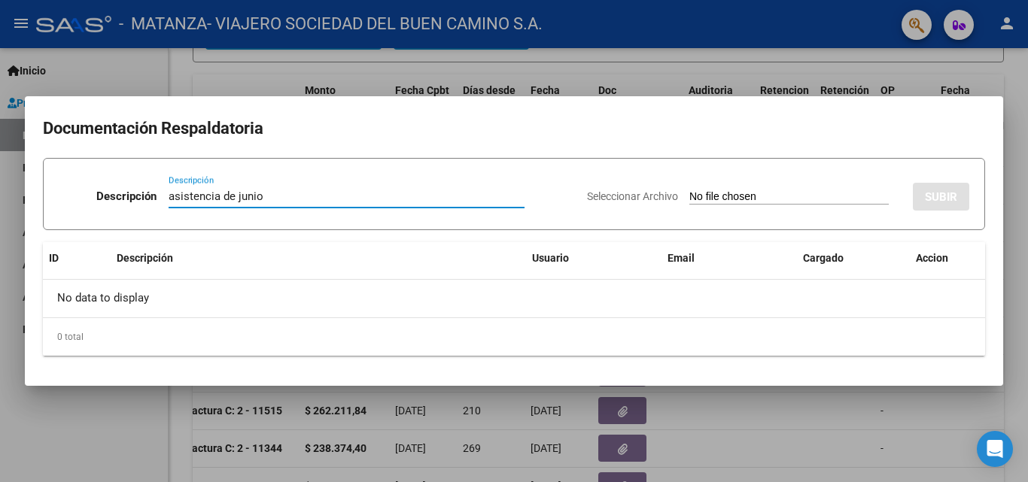
type input "asistencia de junio"
click at [697, 197] on input "Seleccionar Archivo" at bounding box center [788, 197] width 199 height 14
type input "C:\fakepath\[PERSON_NAME].pdf"
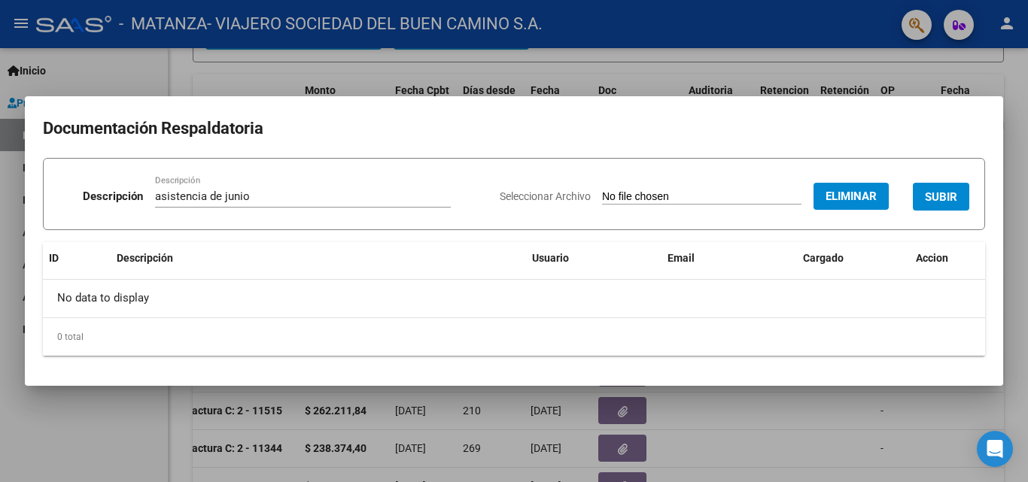
click at [943, 199] on span "SUBIR" at bounding box center [941, 197] width 32 height 14
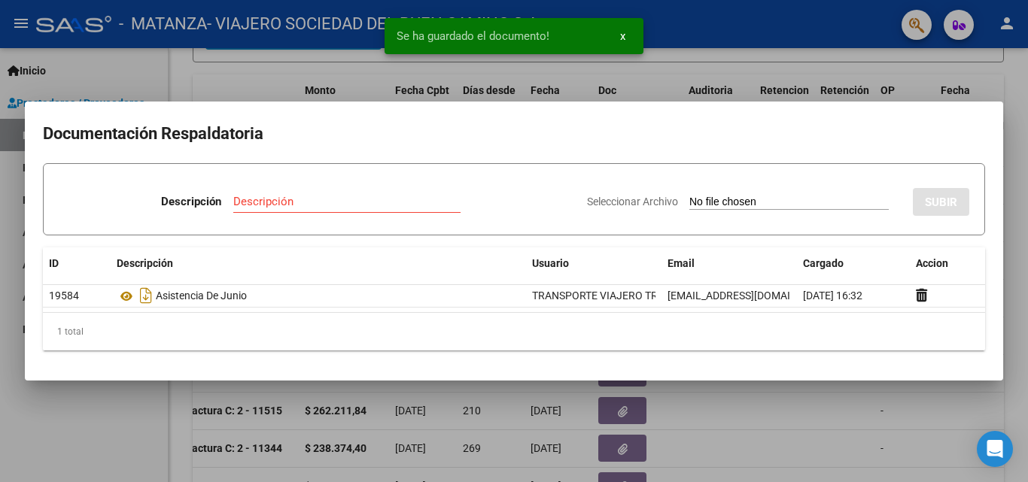
click at [1010, 196] on div at bounding box center [514, 241] width 1028 height 482
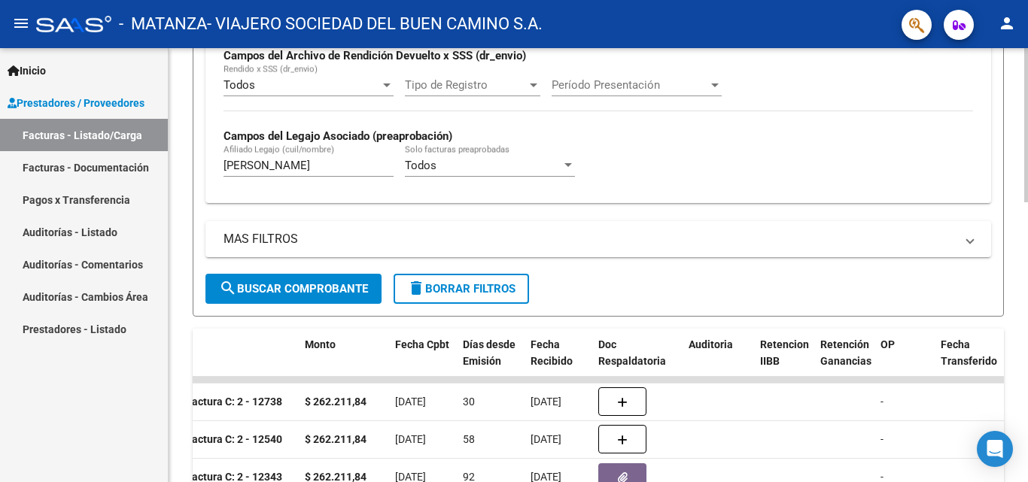
click at [1027, 223] on div at bounding box center [1026, 273] width 4 height 154
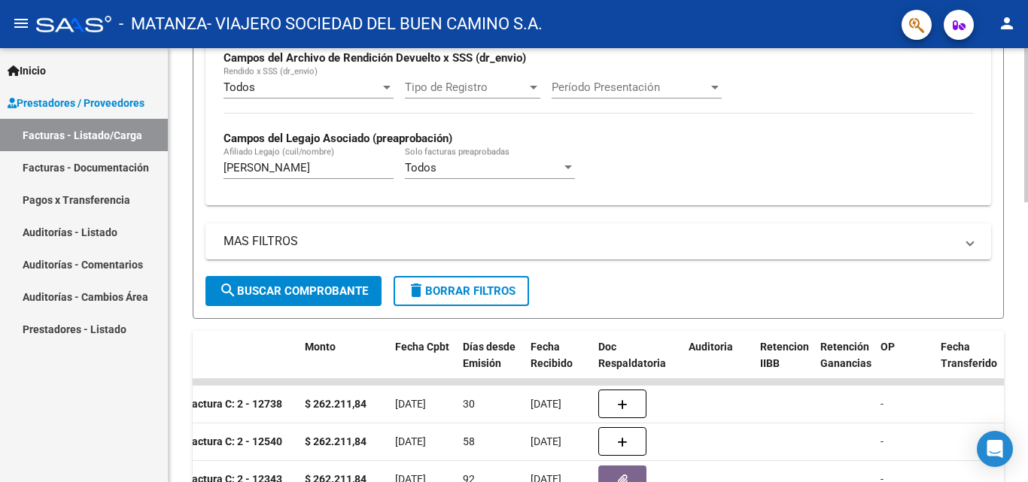
click at [282, 167] on input "[PERSON_NAME]" at bounding box center [308, 168] width 170 height 14
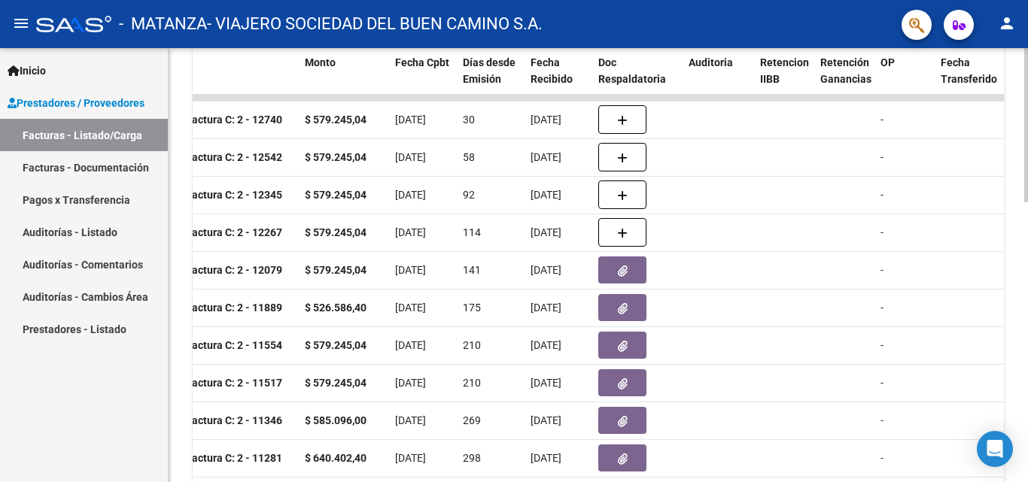
scroll to position [723, 0]
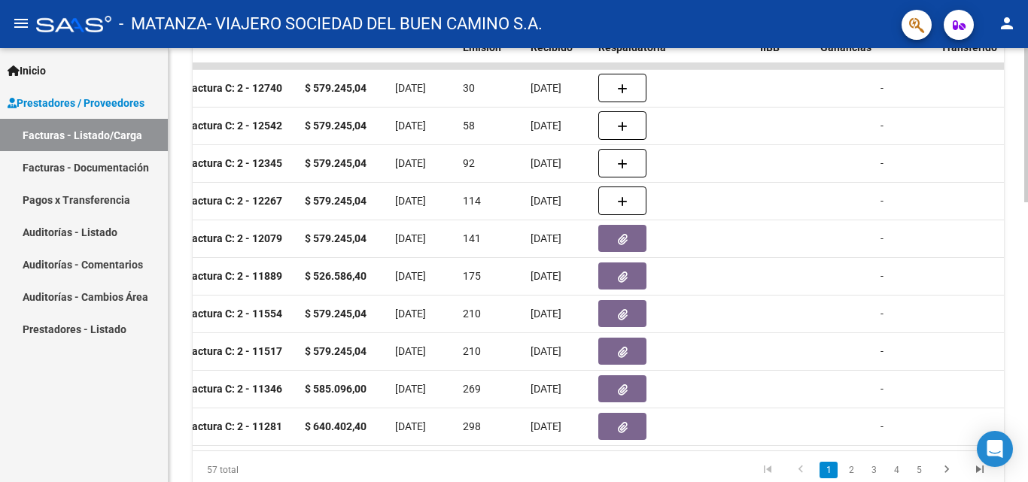
click at [1027, 372] on div at bounding box center [1026, 385] width 4 height 154
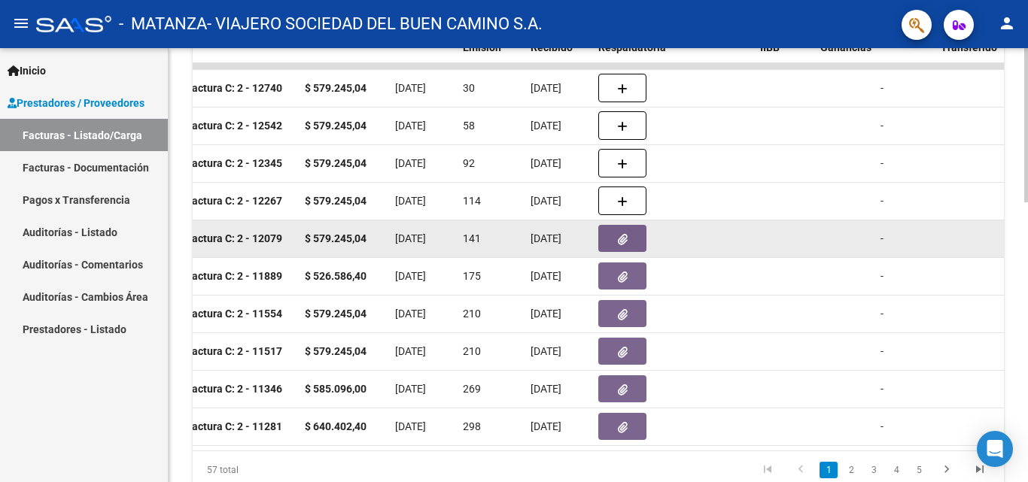
type input "[PERSON_NAME]"
click at [628, 241] on button "button" at bounding box center [622, 238] width 48 height 27
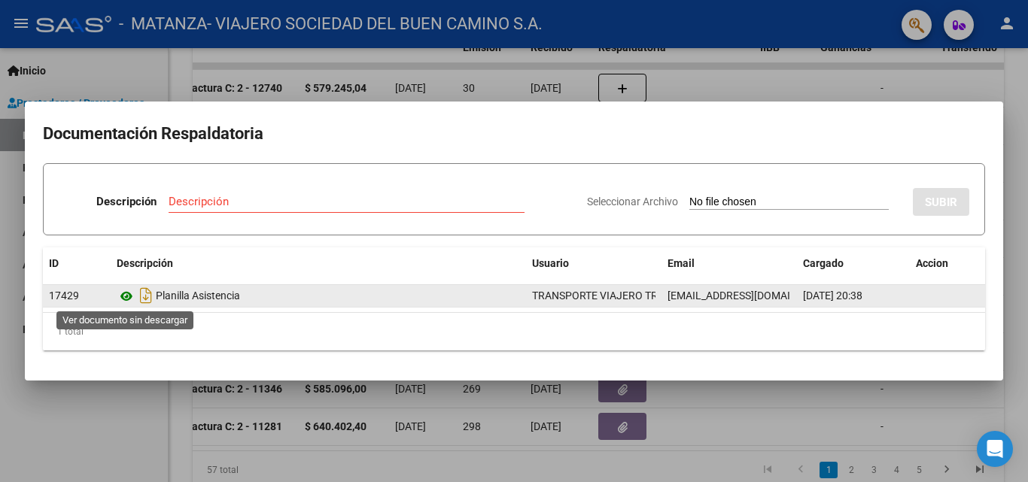
click at [129, 295] on icon at bounding box center [127, 296] width 20 height 18
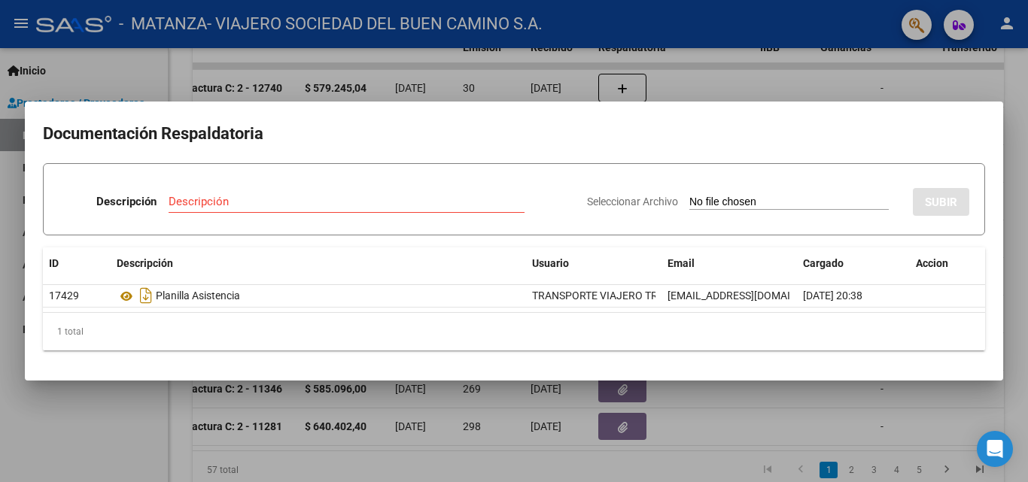
click at [156, 77] on div at bounding box center [514, 241] width 1028 height 482
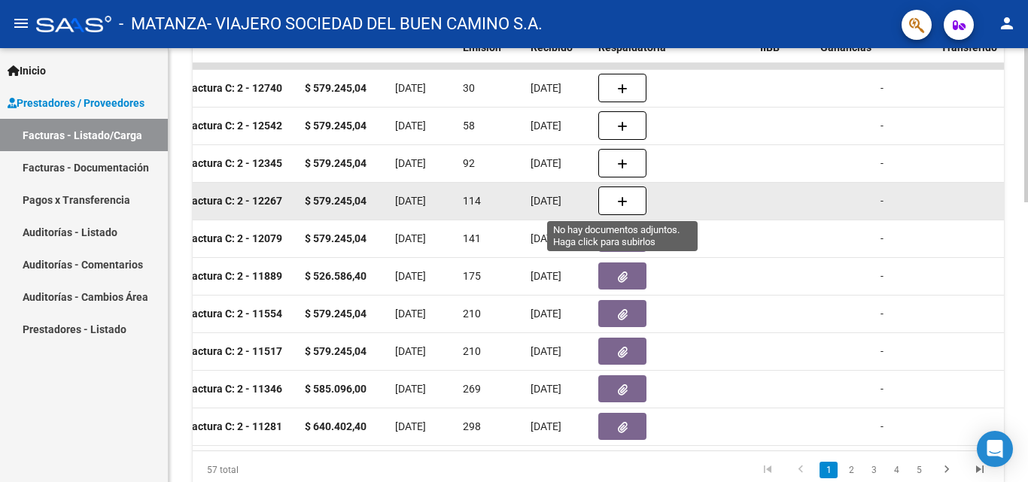
click at [621, 204] on icon "button" at bounding box center [622, 201] width 11 height 11
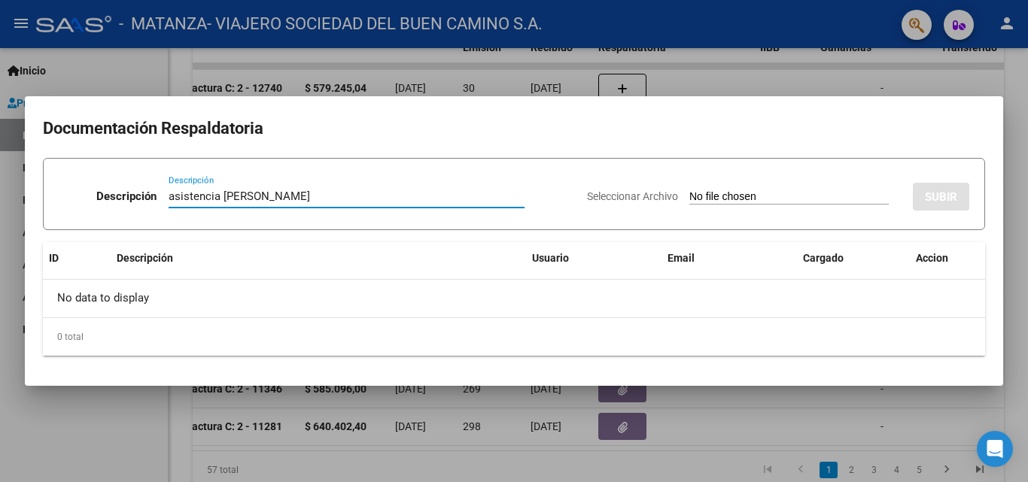
type input "asistencia [PERSON_NAME]"
click at [689, 193] on input "Seleccionar Archivo" at bounding box center [788, 197] width 199 height 14
type input "C:\fakepath\[PERSON_NAME].pdf"
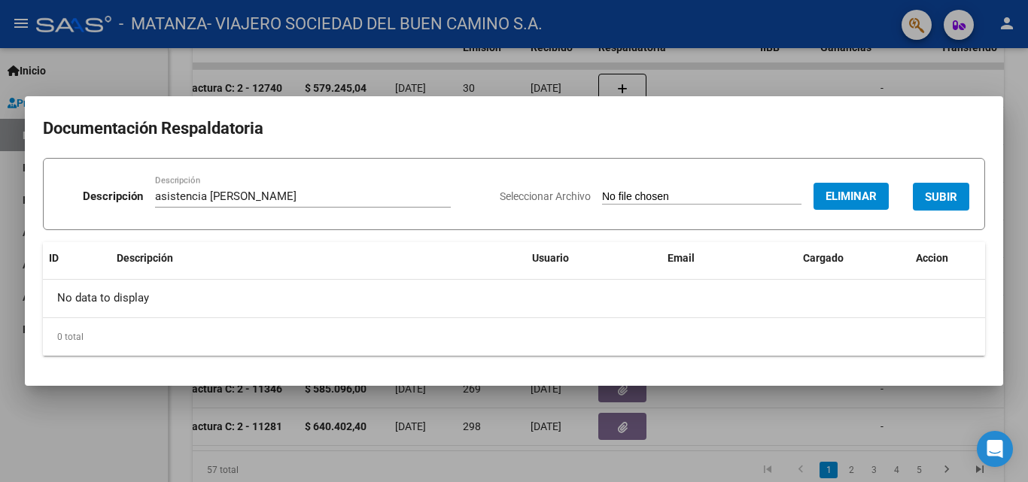
click at [936, 195] on span "SUBIR" at bounding box center [941, 197] width 32 height 14
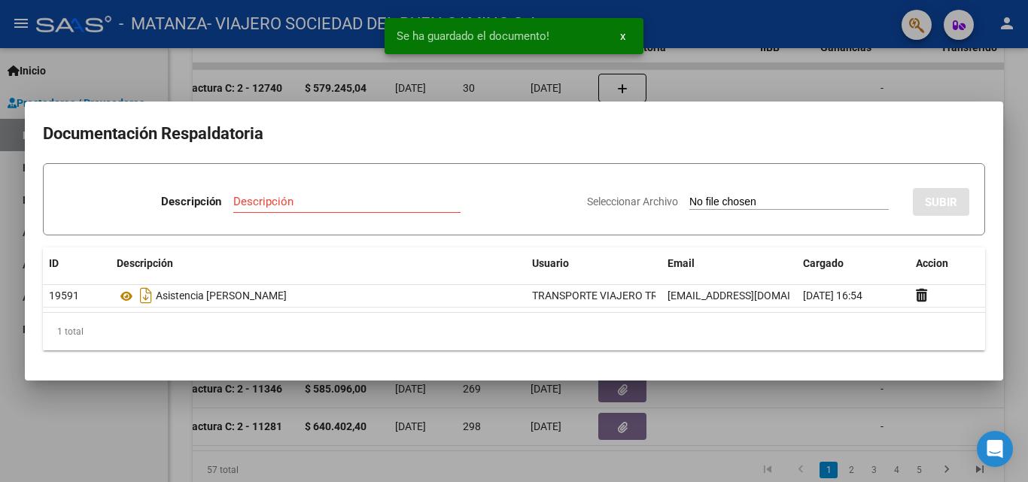
click at [1007, 87] on div at bounding box center [514, 241] width 1028 height 482
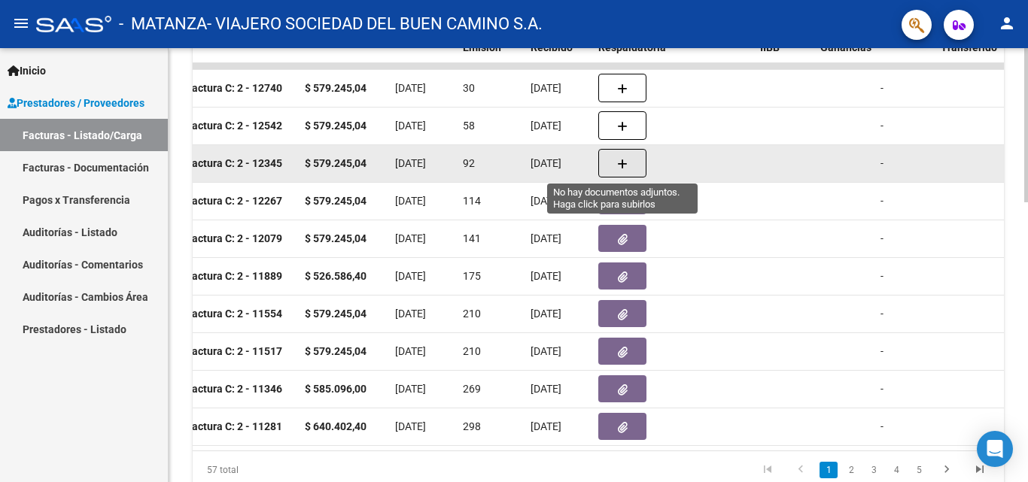
click at [627, 168] on icon "button" at bounding box center [622, 164] width 11 height 11
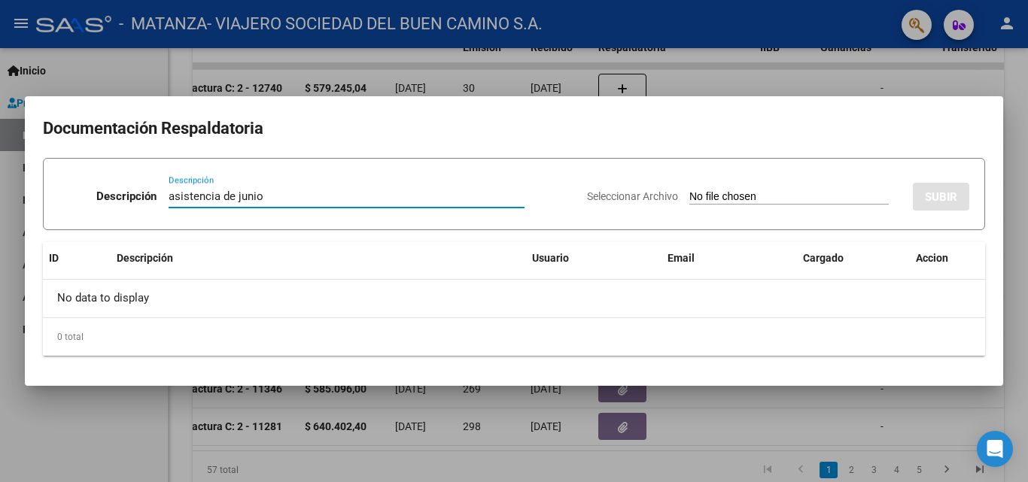
type input "asistencia de junio"
click at [703, 197] on input "Seleccionar Archivo" at bounding box center [788, 197] width 199 height 14
type input "C:\fakepath\[PERSON_NAME]-junio.pdf"
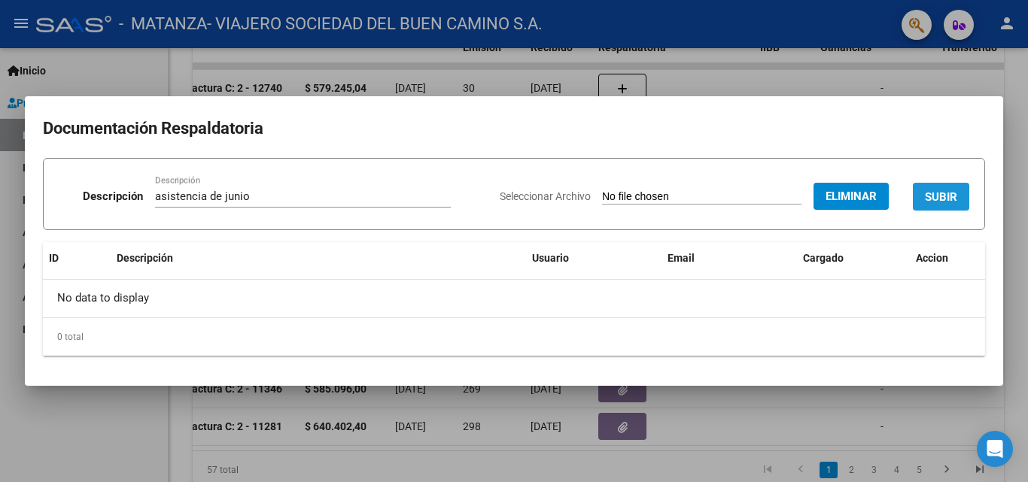
click at [937, 194] on span "SUBIR" at bounding box center [941, 197] width 32 height 14
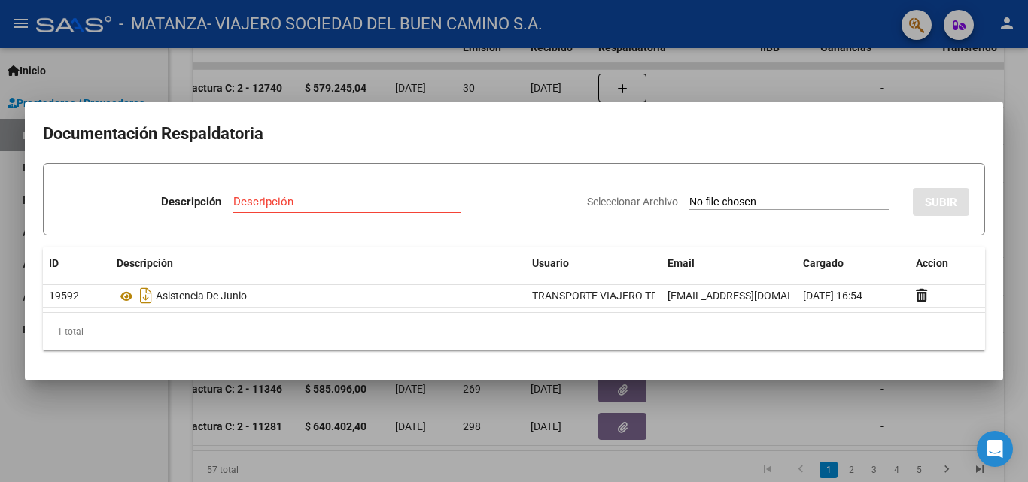
click at [1027, 179] on div at bounding box center [514, 241] width 1028 height 482
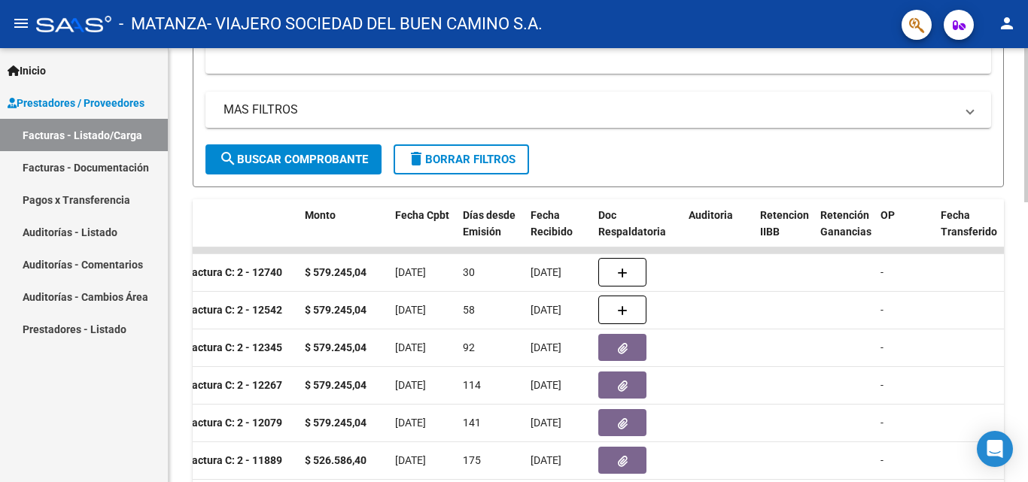
scroll to position [517, 0]
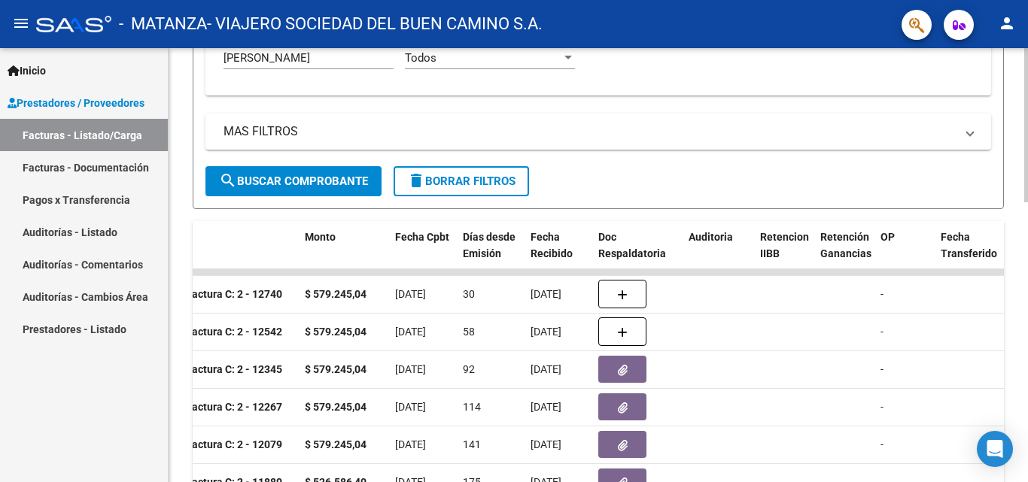
click at [1027, 284] on div at bounding box center [1026, 311] width 4 height 154
click at [272, 59] on input "[PERSON_NAME]" at bounding box center [308, 58] width 170 height 14
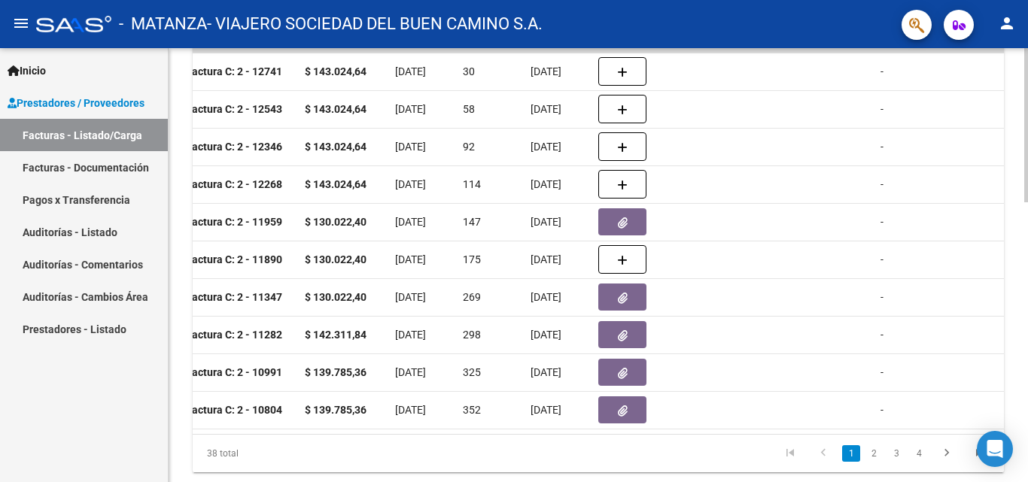
click at [1026, 329] on div at bounding box center [1026, 391] width 4 height 154
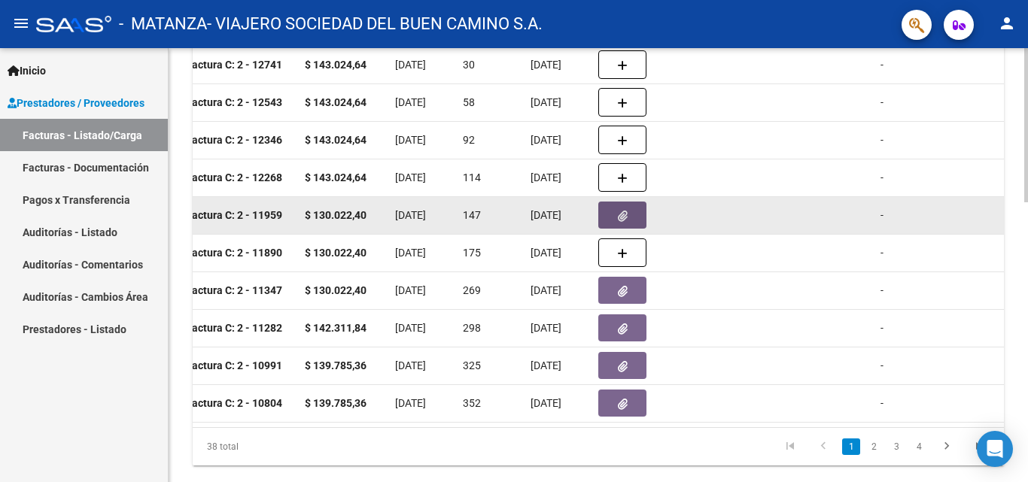
click at [614, 220] on button "button" at bounding box center [622, 215] width 48 height 27
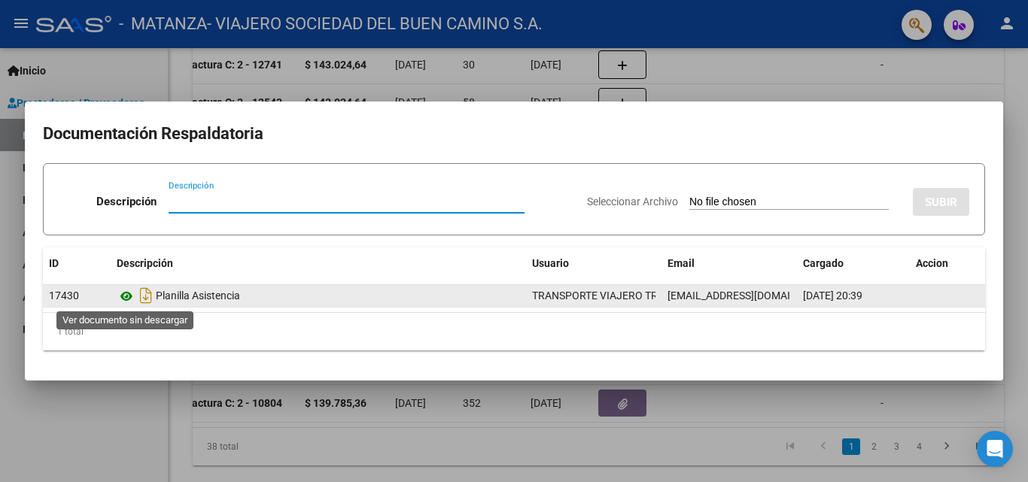
click at [123, 302] on icon at bounding box center [127, 296] width 20 height 18
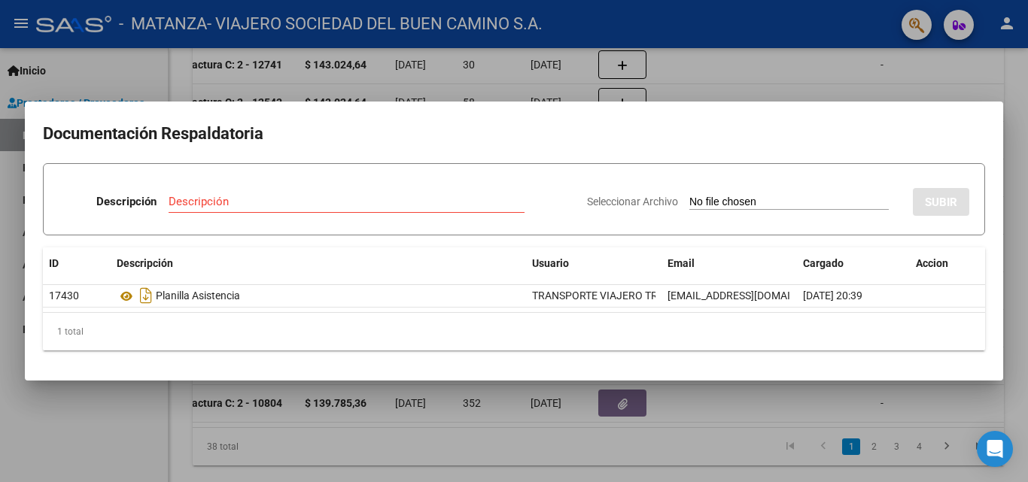
click at [48, 480] on div at bounding box center [514, 241] width 1028 height 482
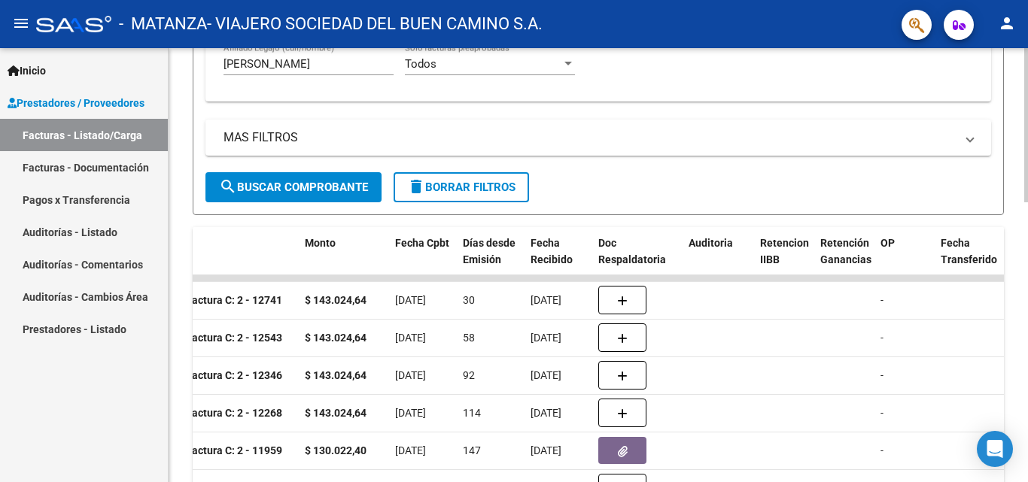
scroll to position [392, 0]
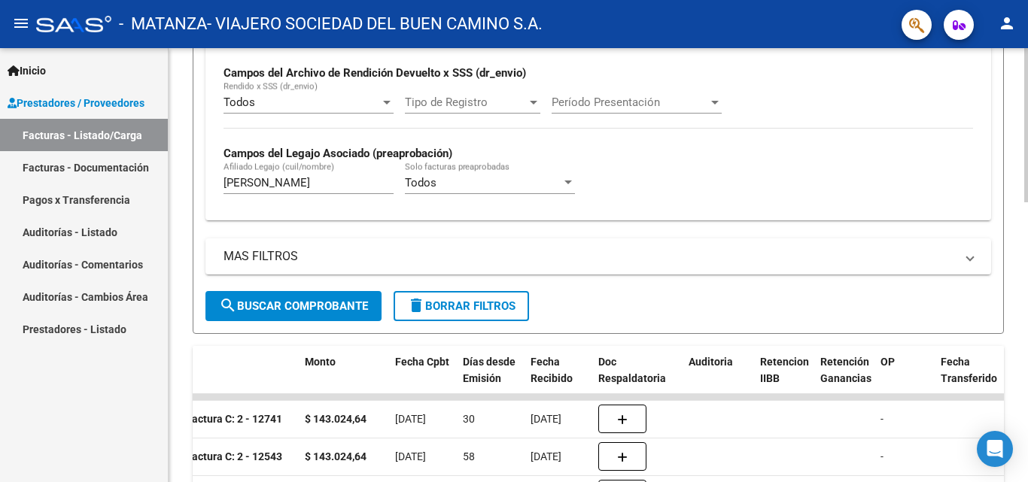
click at [1027, 248] on div at bounding box center [1026, 267] width 4 height 154
click at [301, 185] on input "[PERSON_NAME]" at bounding box center [308, 183] width 170 height 14
type input "v"
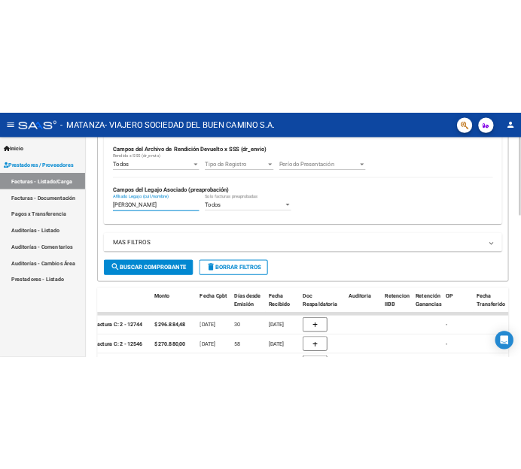
scroll to position [790, 0]
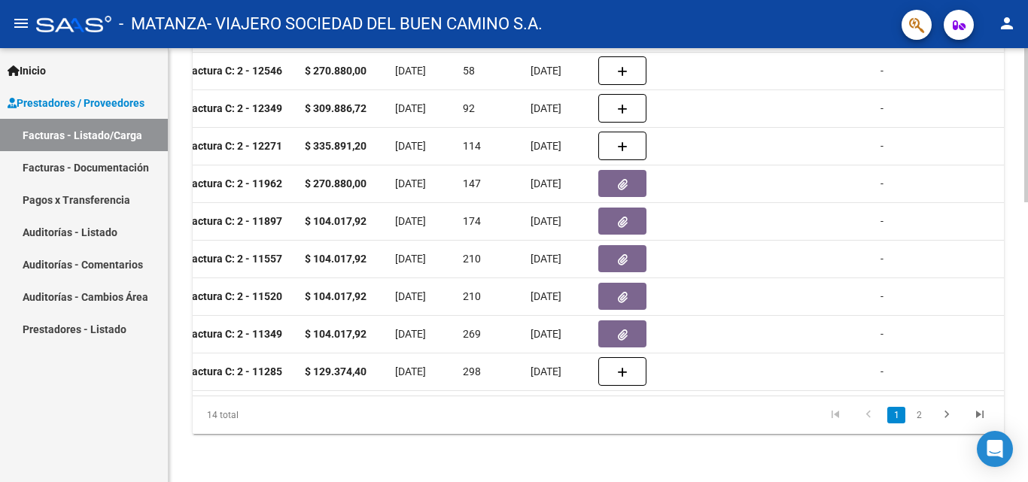
click at [1027, 435] on div at bounding box center [1026, 405] width 4 height 154
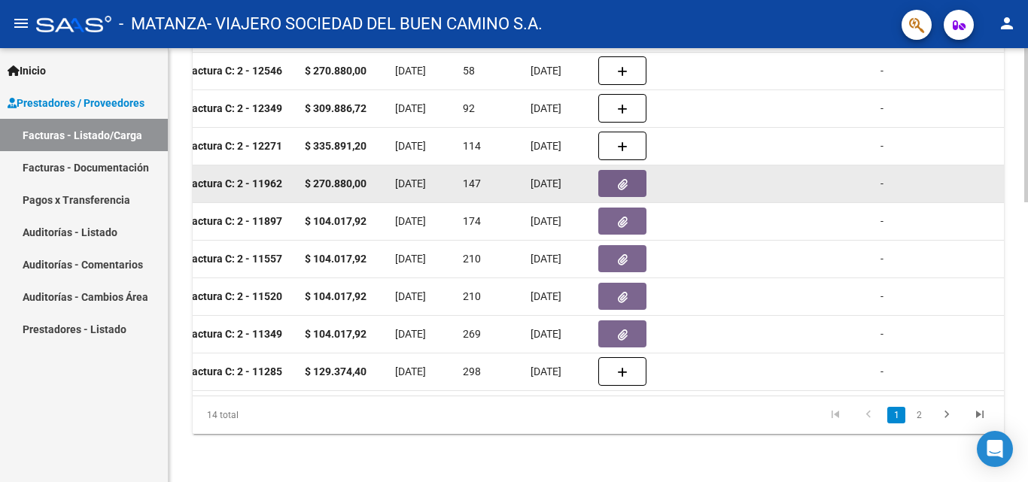
type input "[PERSON_NAME]"
click at [611, 172] on button "button" at bounding box center [622, 183] width 48 height 27
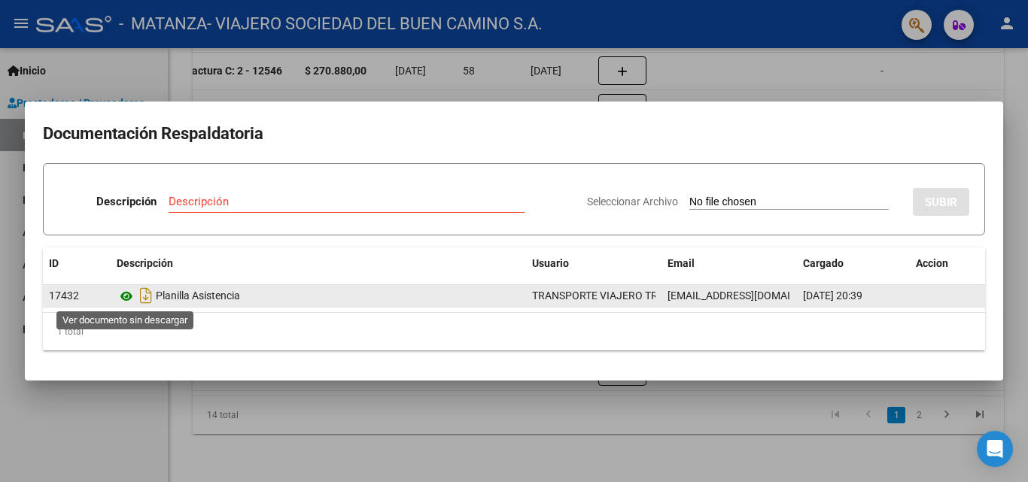
click at [123, 295] on icon at bounding box center [127, 296] width 20 height 18
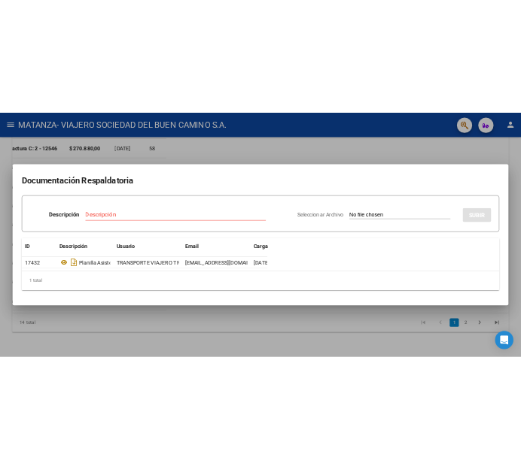
scroll to position [596, 0]
